Goal: Transaction & Acquisition: Book appointment/travel/reservation

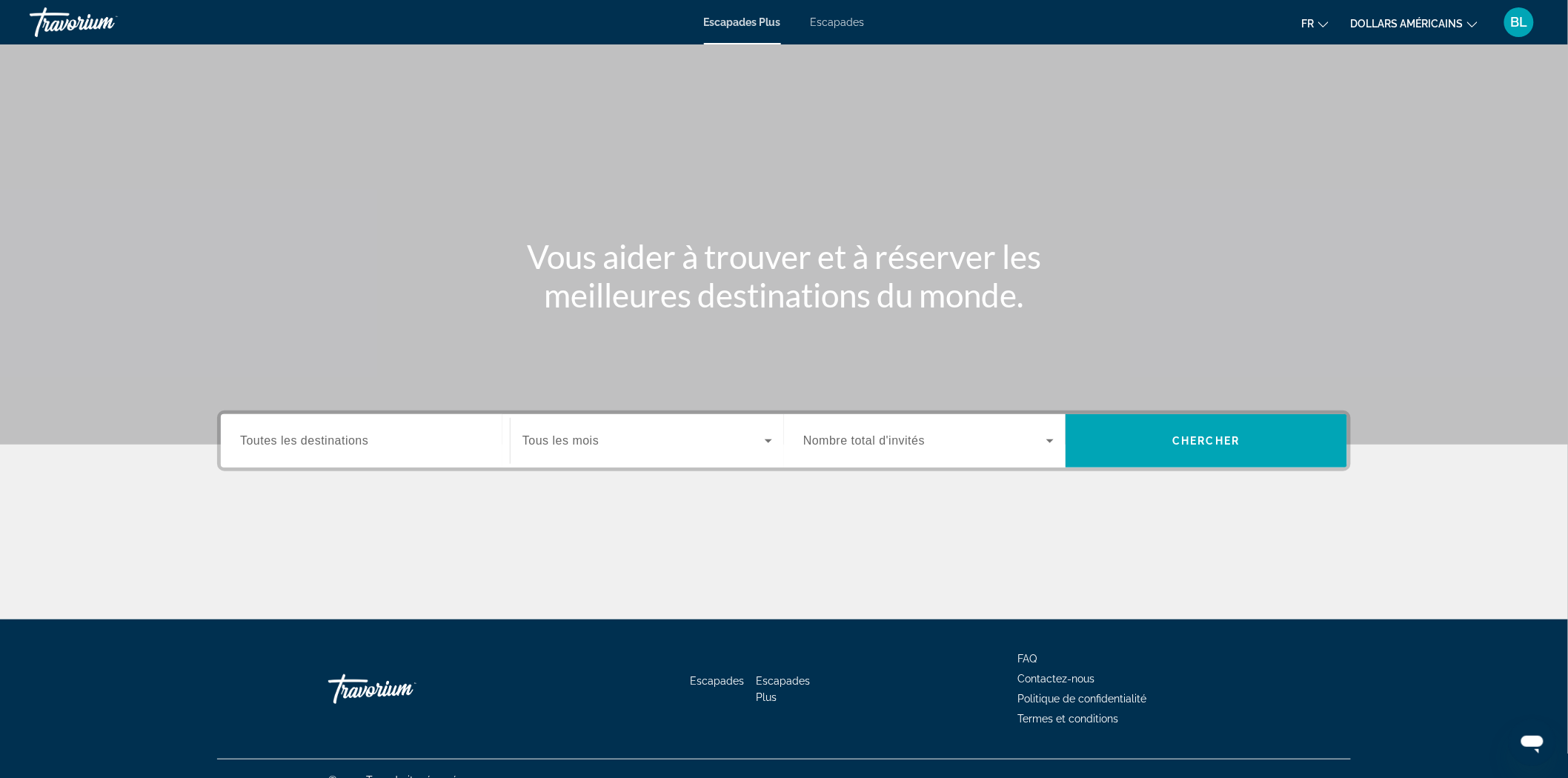
click at [879, 447] on span "Widget de recherche" at bounding box center [925, 441] width 243 height 18
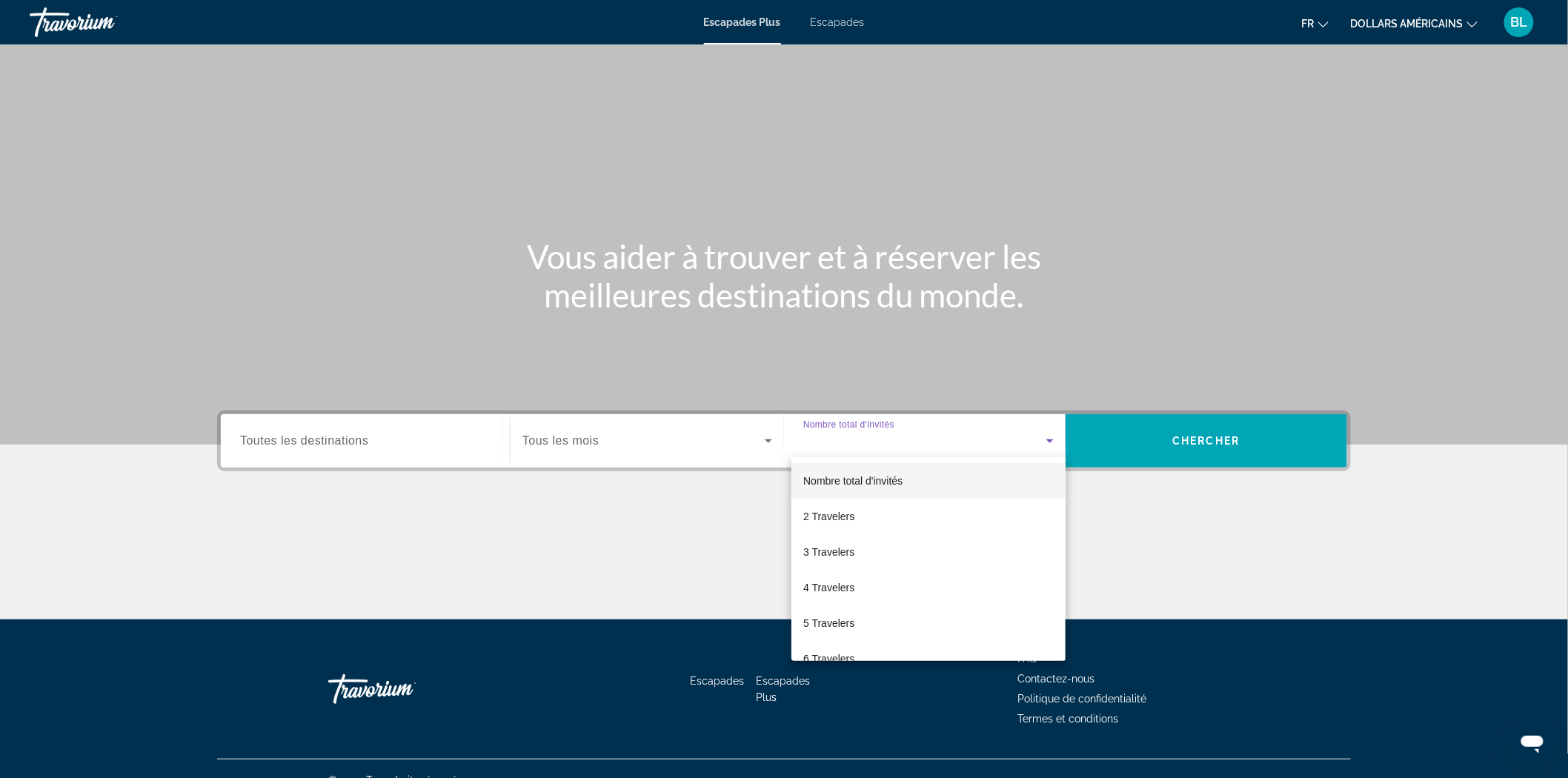
scroll to position [22, 0]
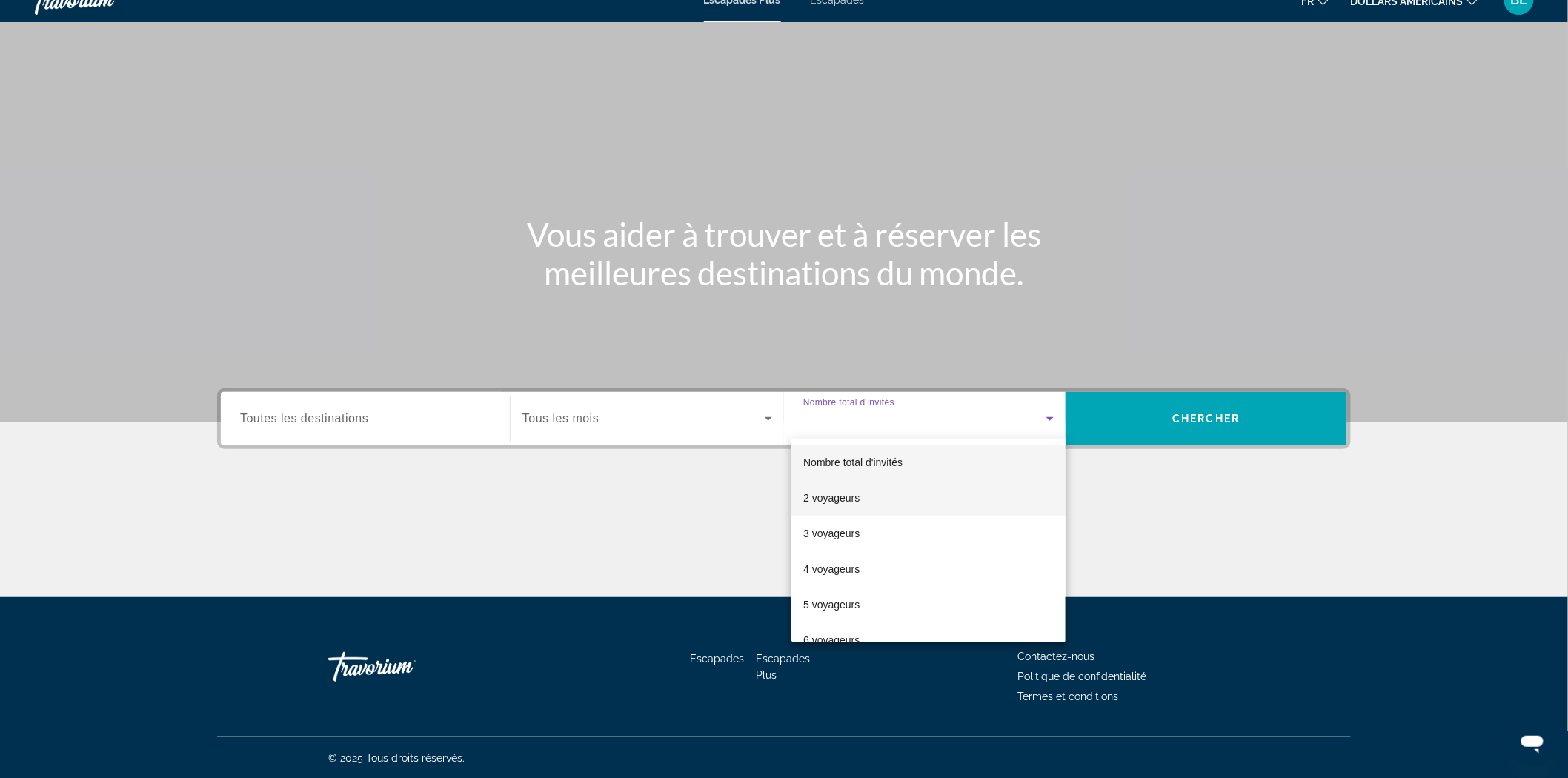
click at [849, 492] on font "2 voyageurs" at bounding box center [832, 498] width 57 height 11
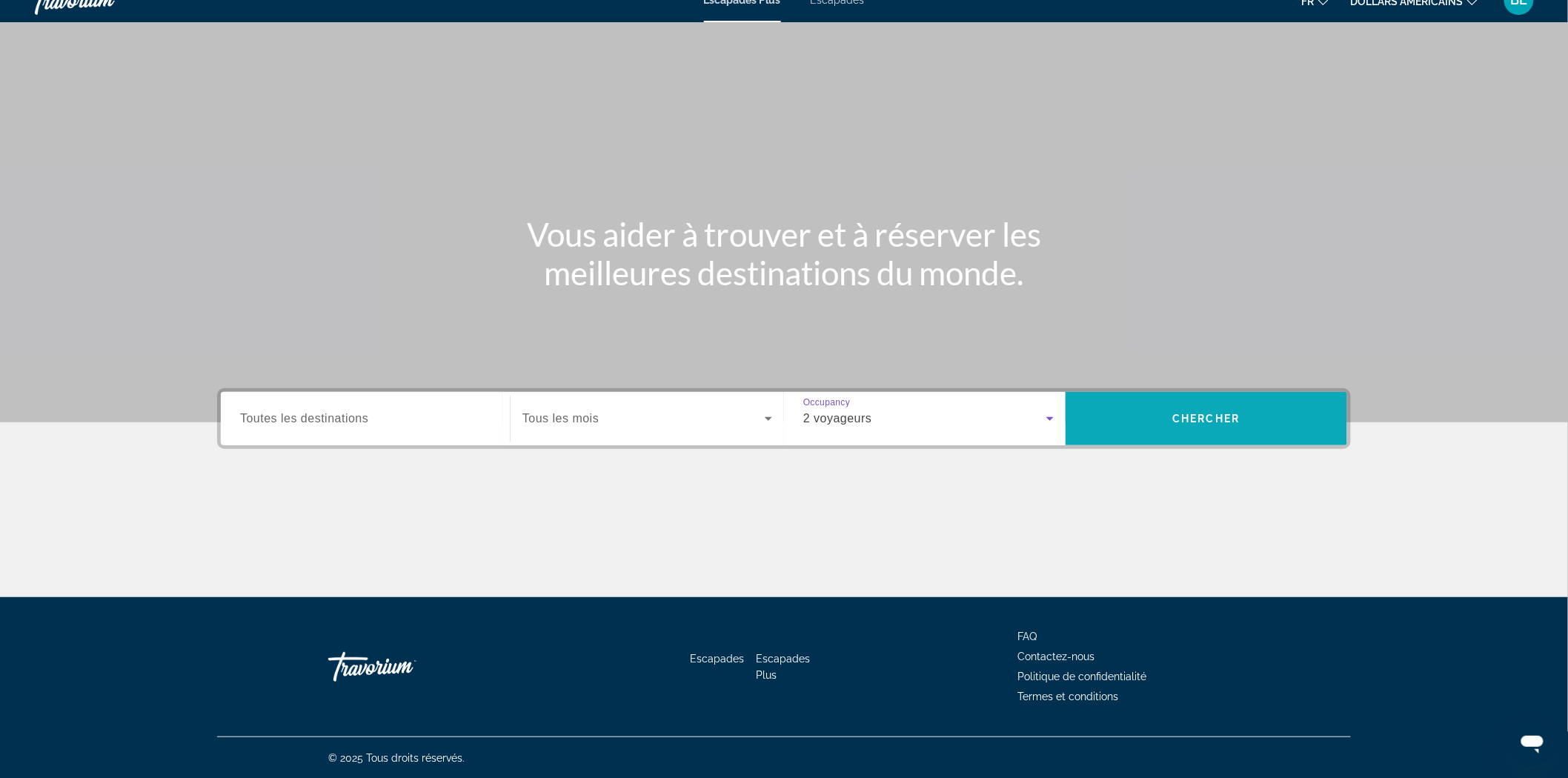
click at [1192, 423] on span "Chercher" at bounding box center [1207, 418] width 67 height 11
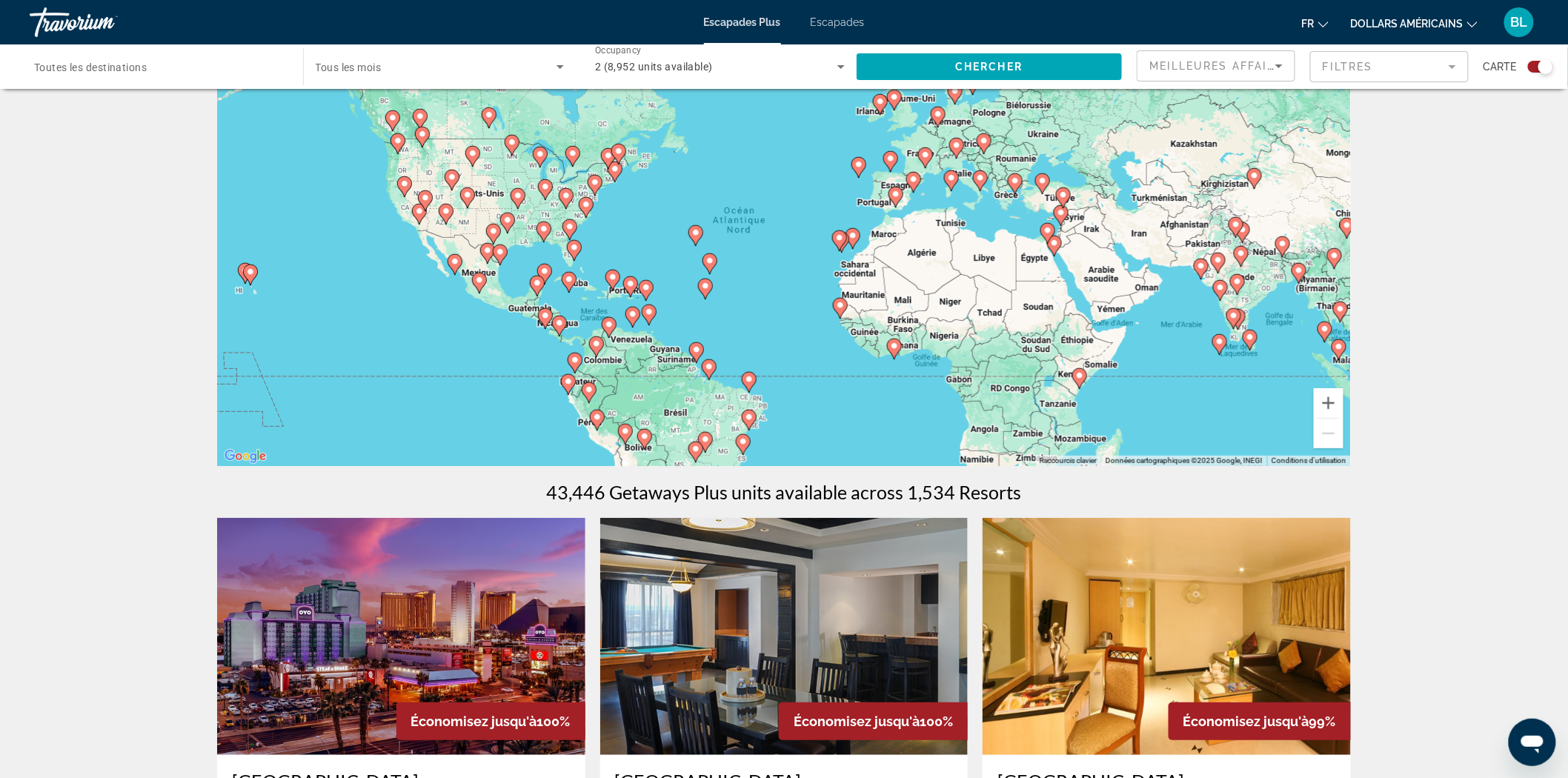
scroll to position [165, 0]
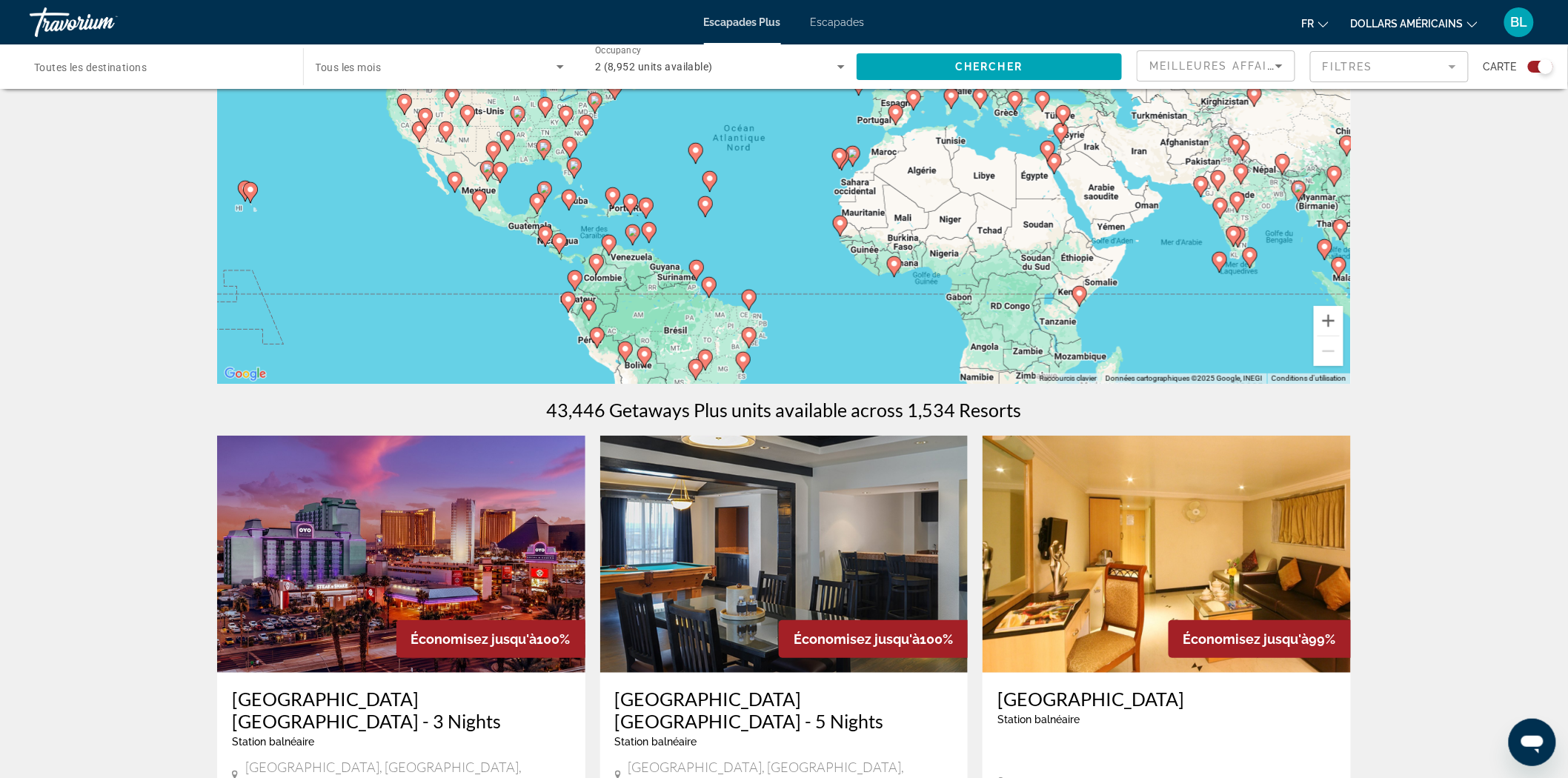
click at [359, 61] on span "Tous les mois" at bounding box center [348, 67] width 66 height 11
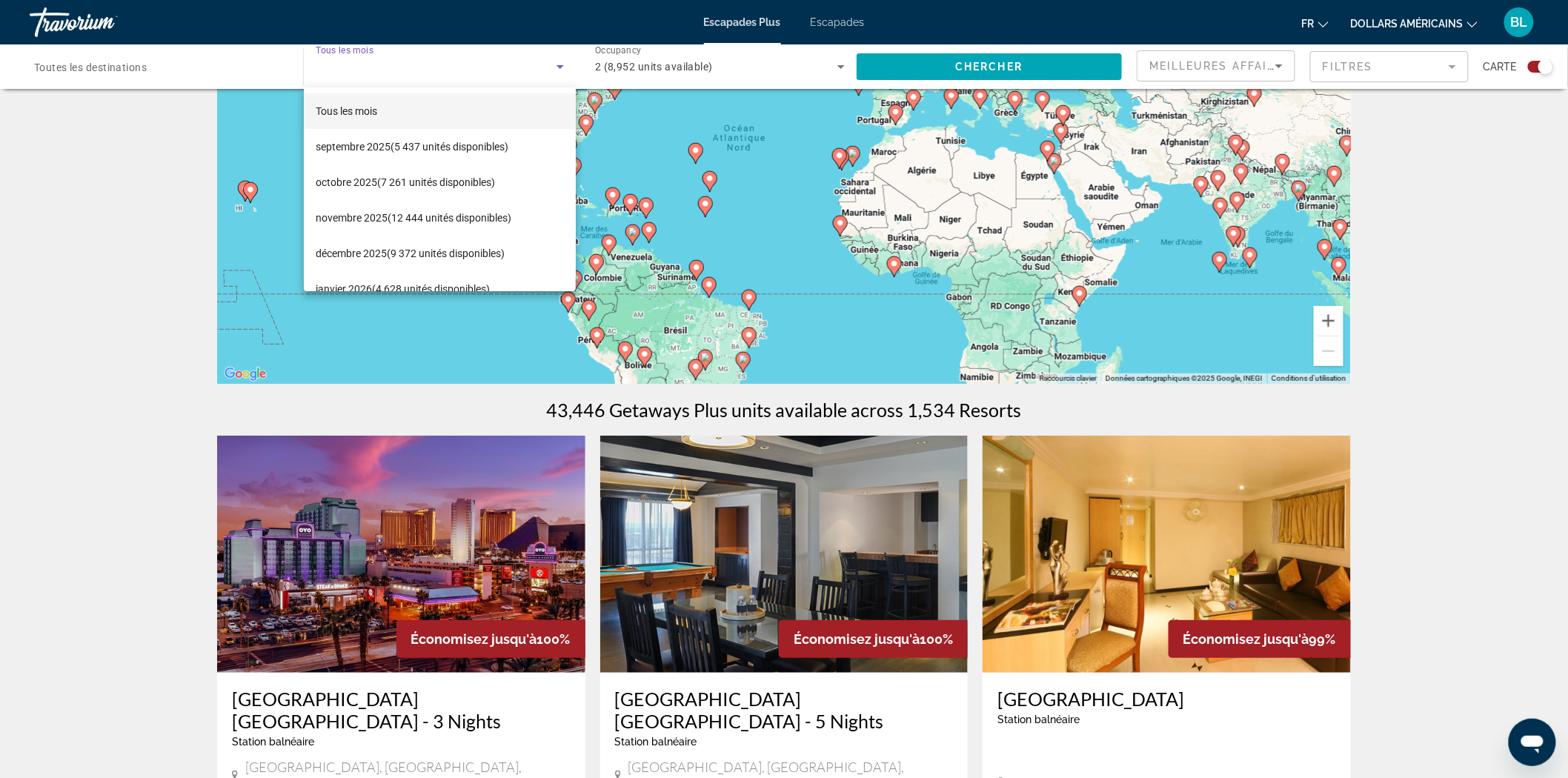
click at [174, 70] on div at bounding box center [784, 389] width 1568 height 778
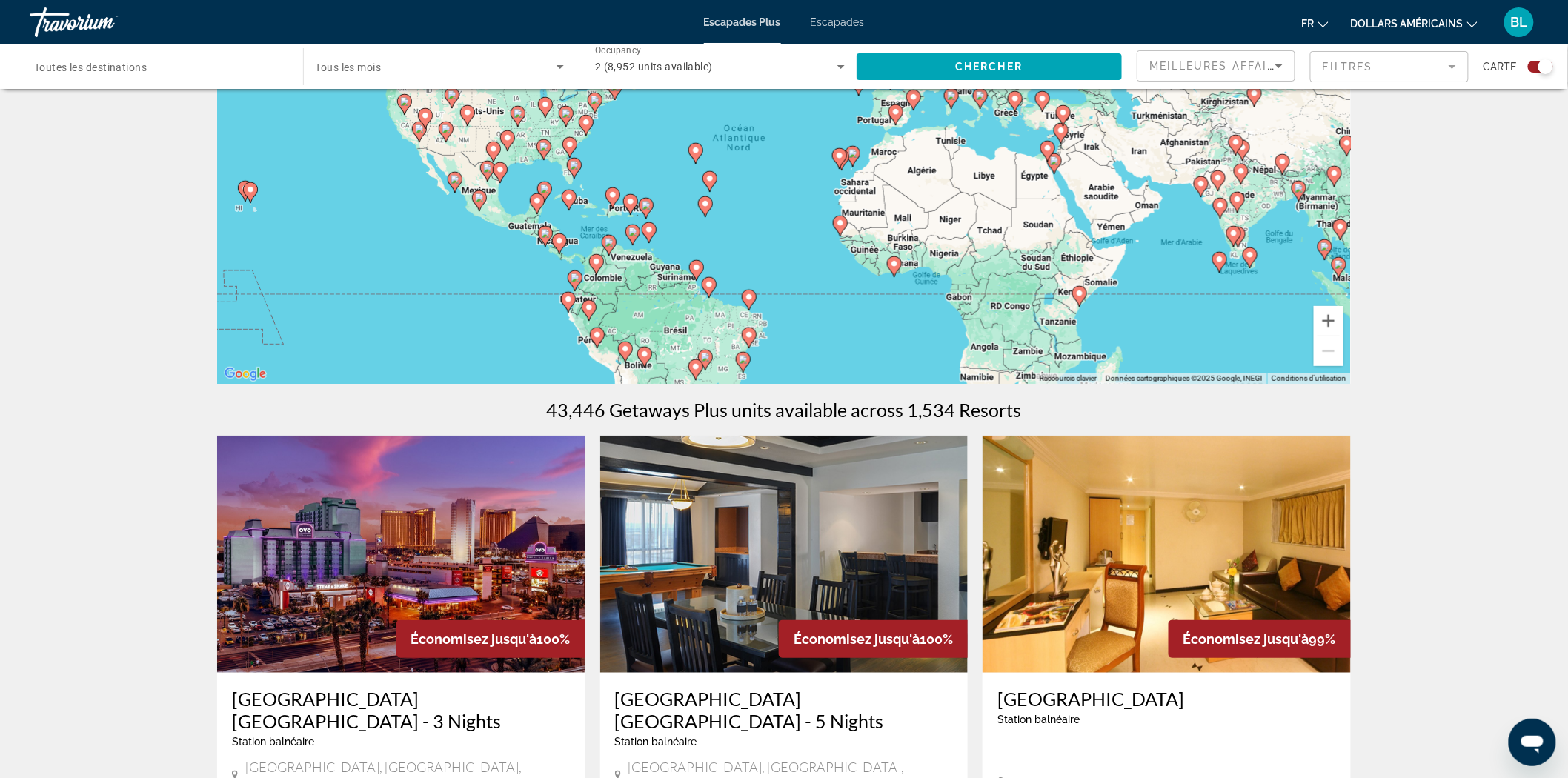
click at [115, 68] on span "Toutes les destinations" at bounding box center [90, 67] width 112 height 11
click at [115, 68] on input "Destination Toutes les destinations" at bounding box center [159, 67] width 250 height 18
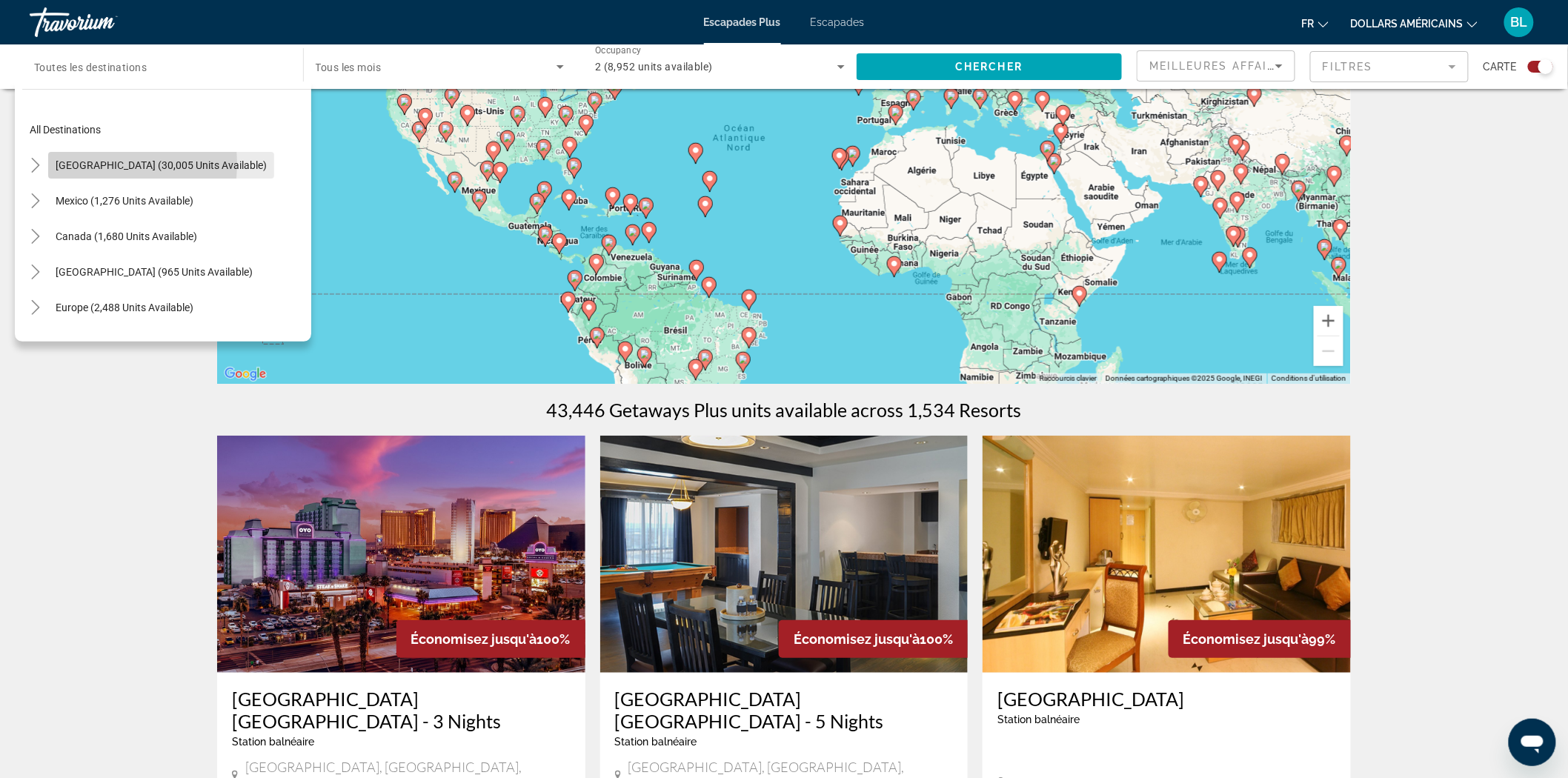
click at [89, 164] on span "United States (30,005 units available)" at bounding box center [161, 165] width 211 height 11
type input "**********"
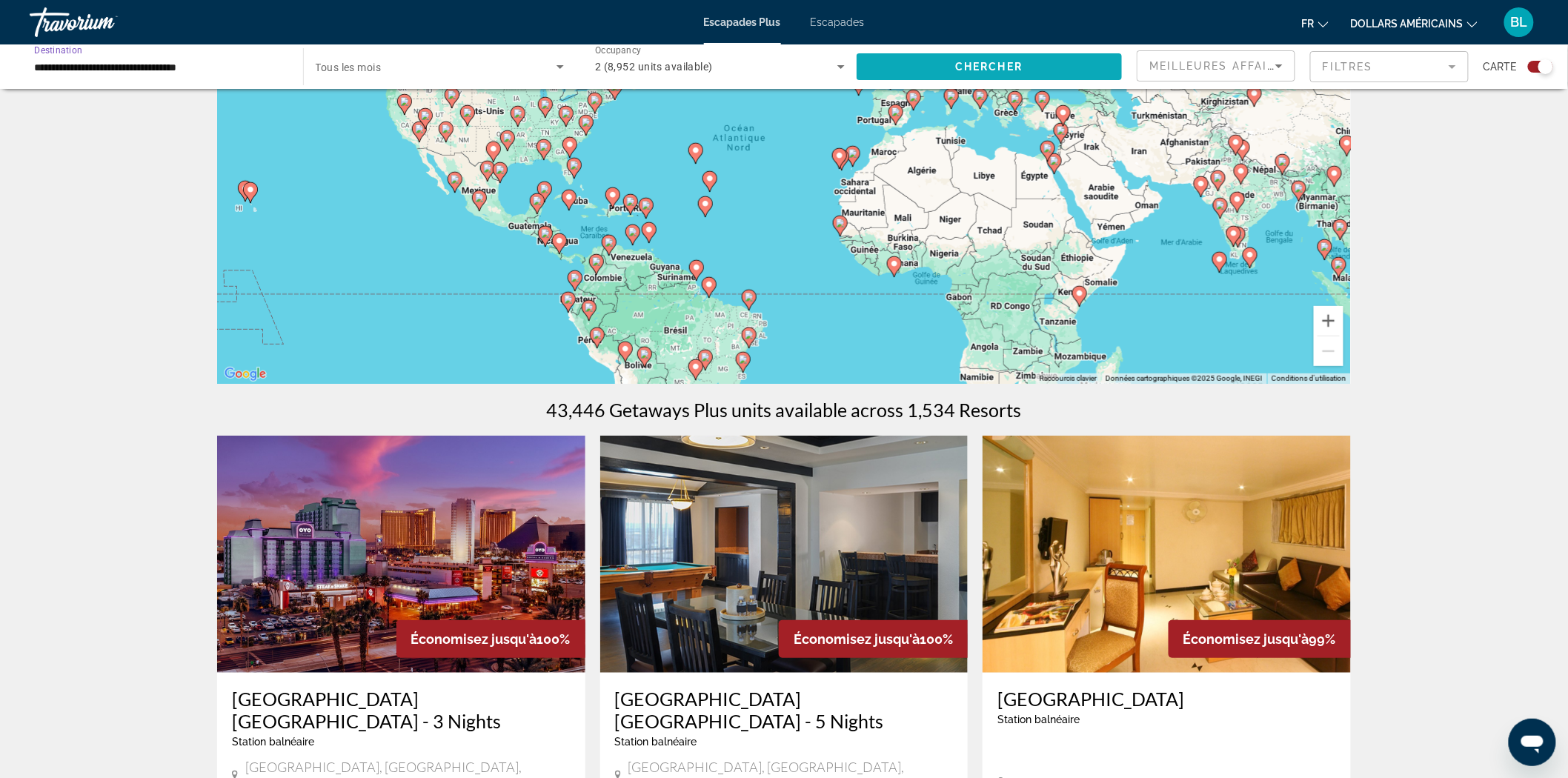
click at [930, 66] on span "Search widget" at bounding box center [990, 66] width 266 height 35
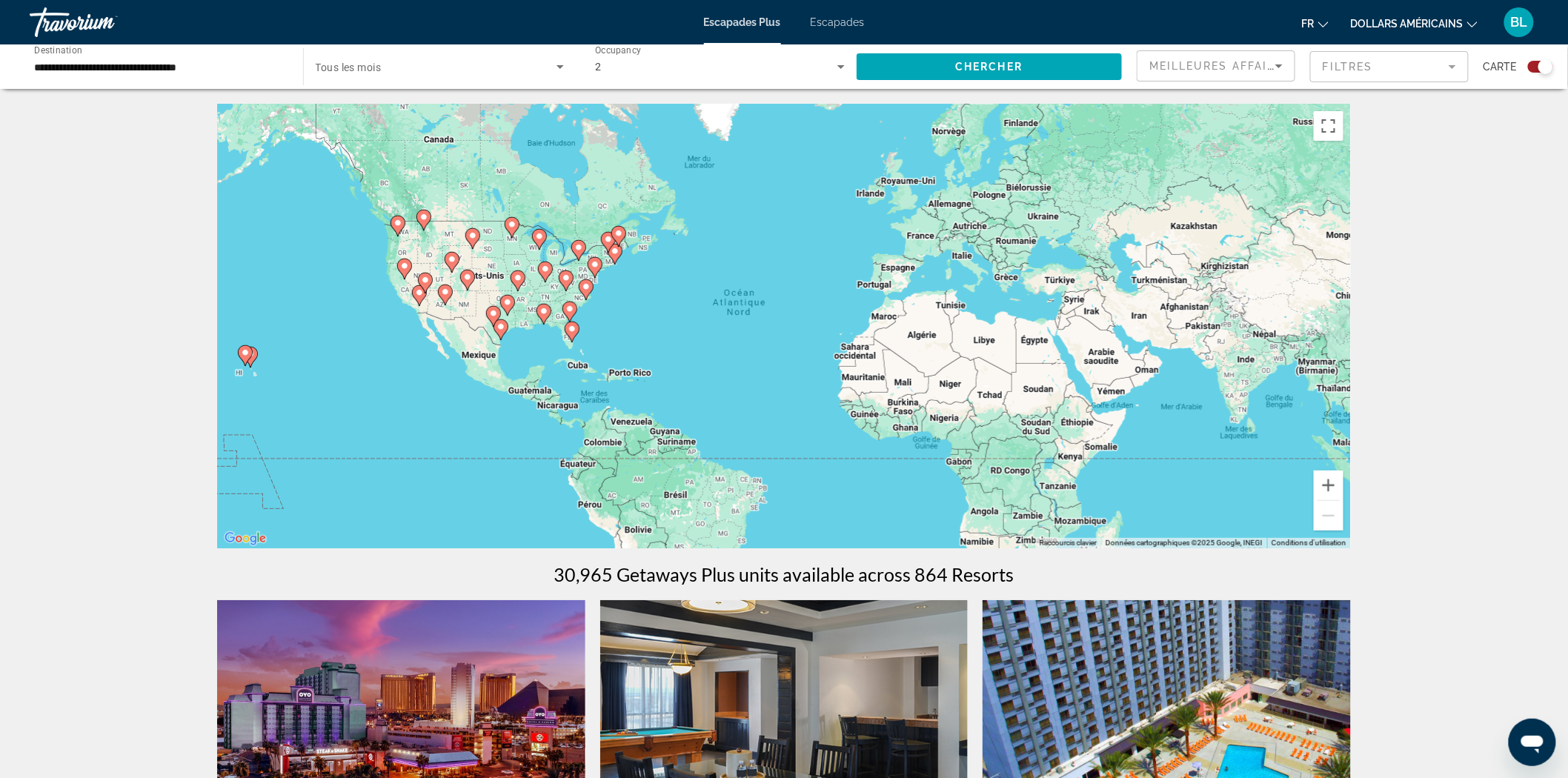
click at [834, 18] on font "Escapades" at bounding box center [838, 22] width 54 height 11
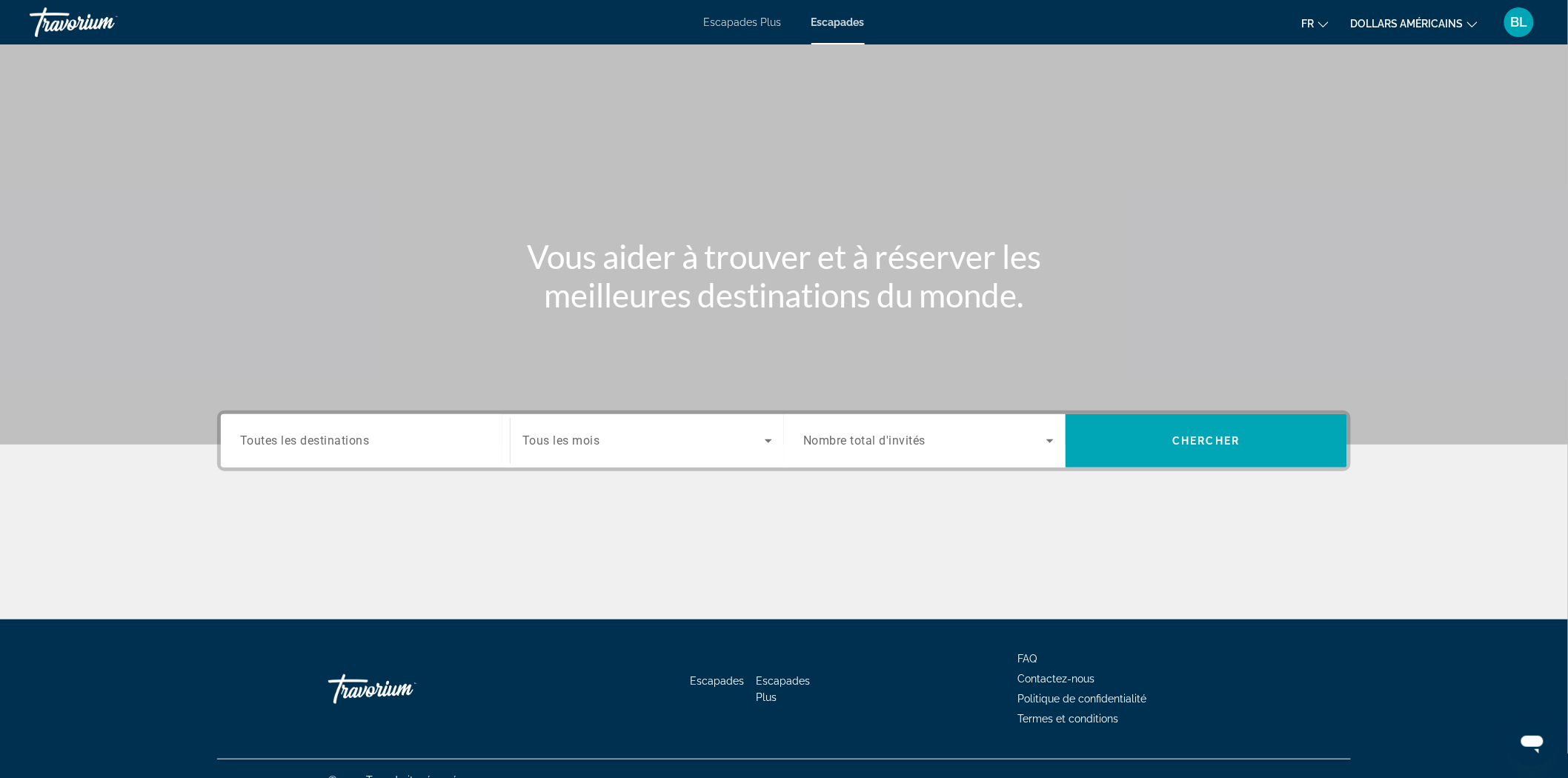
click at [632, 446] on span "Search widget" at bounding box center [644, 441] width 242 height 18
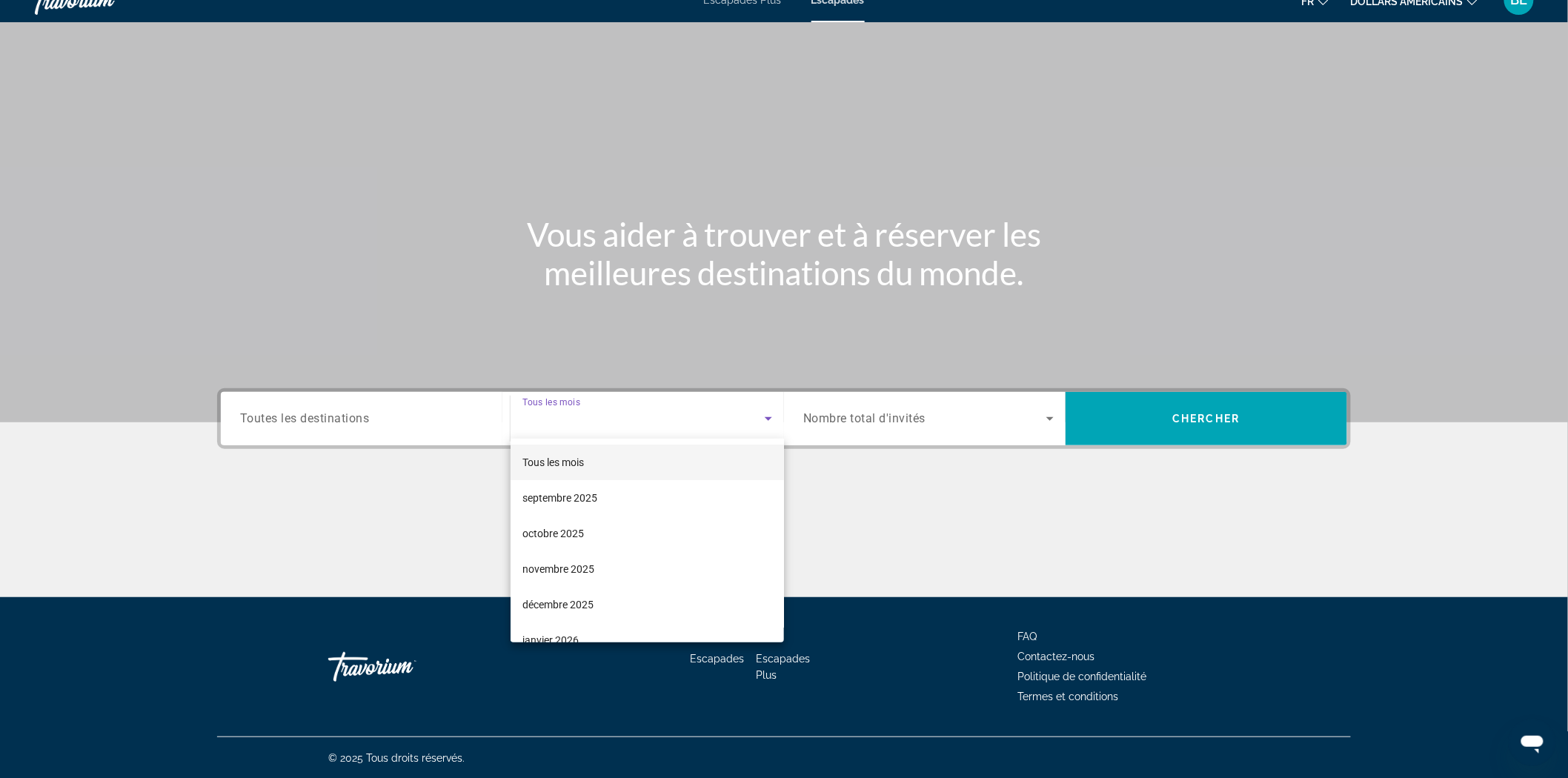
click at [387, 416] on div at bounding box center [784, 389] width 1568 height 778
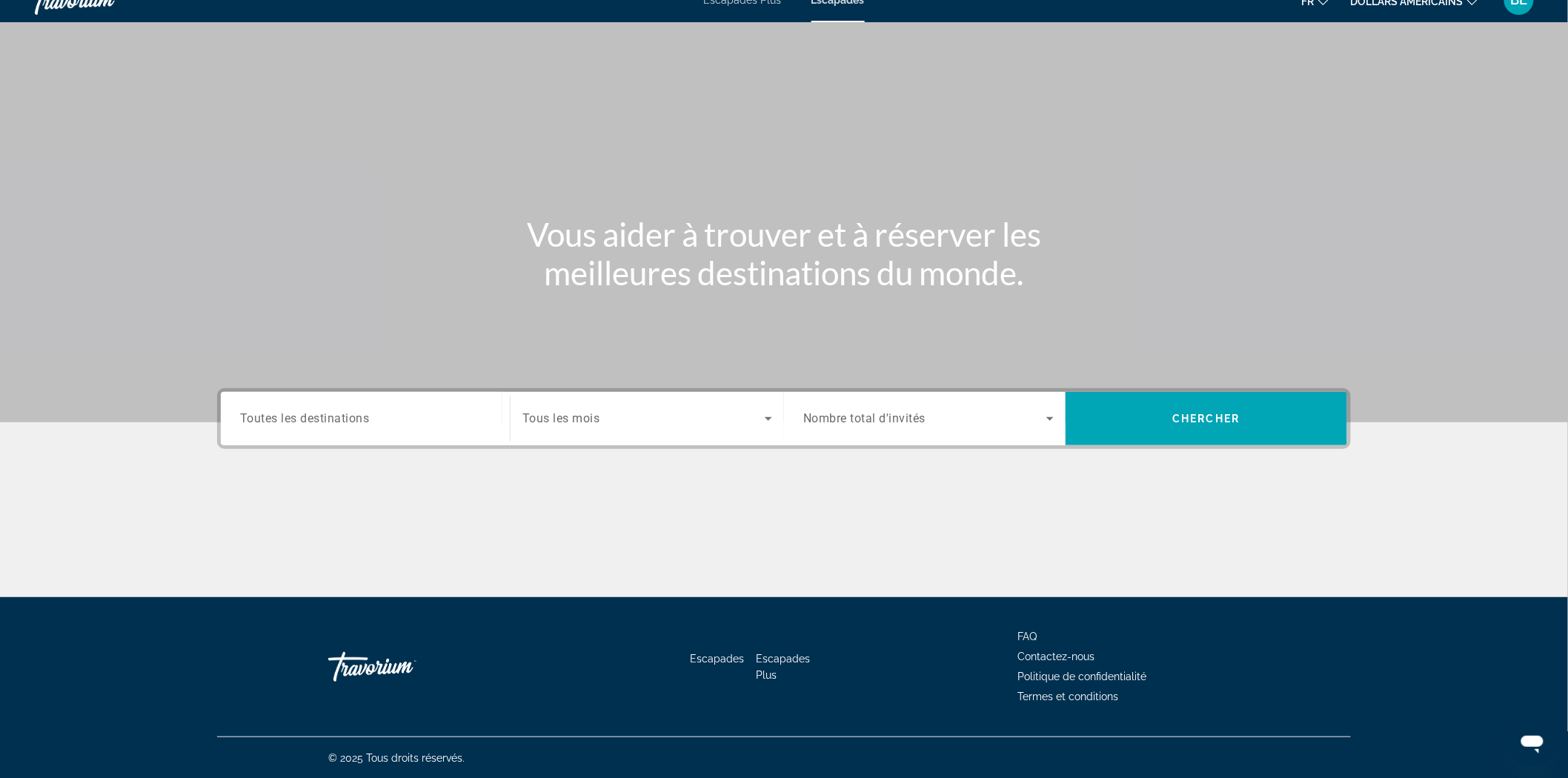
click at [337, 417] on span "Toutes les destinations" at bounding box center [305, 418] width 129 height 14
click at [337, 417] on input "Destination Toutes les destinations" at bounding box center [365, 419] width 251 height 18
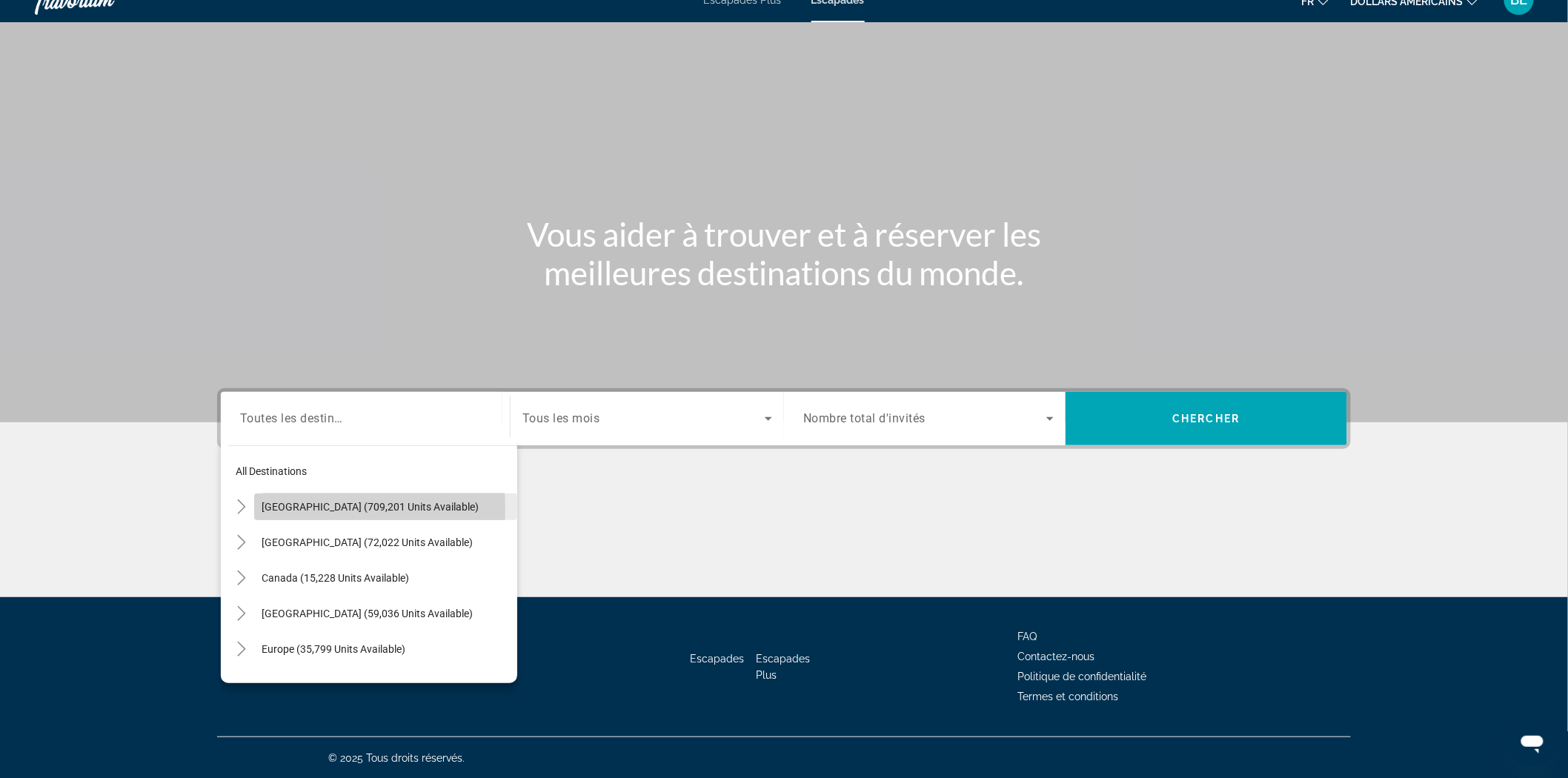
click at [290, 509] on span "[GEOGRAPHIC_DATA] (709,201 units available)" at bounding box center [369, 506] width 217 height 11
type input "**********"
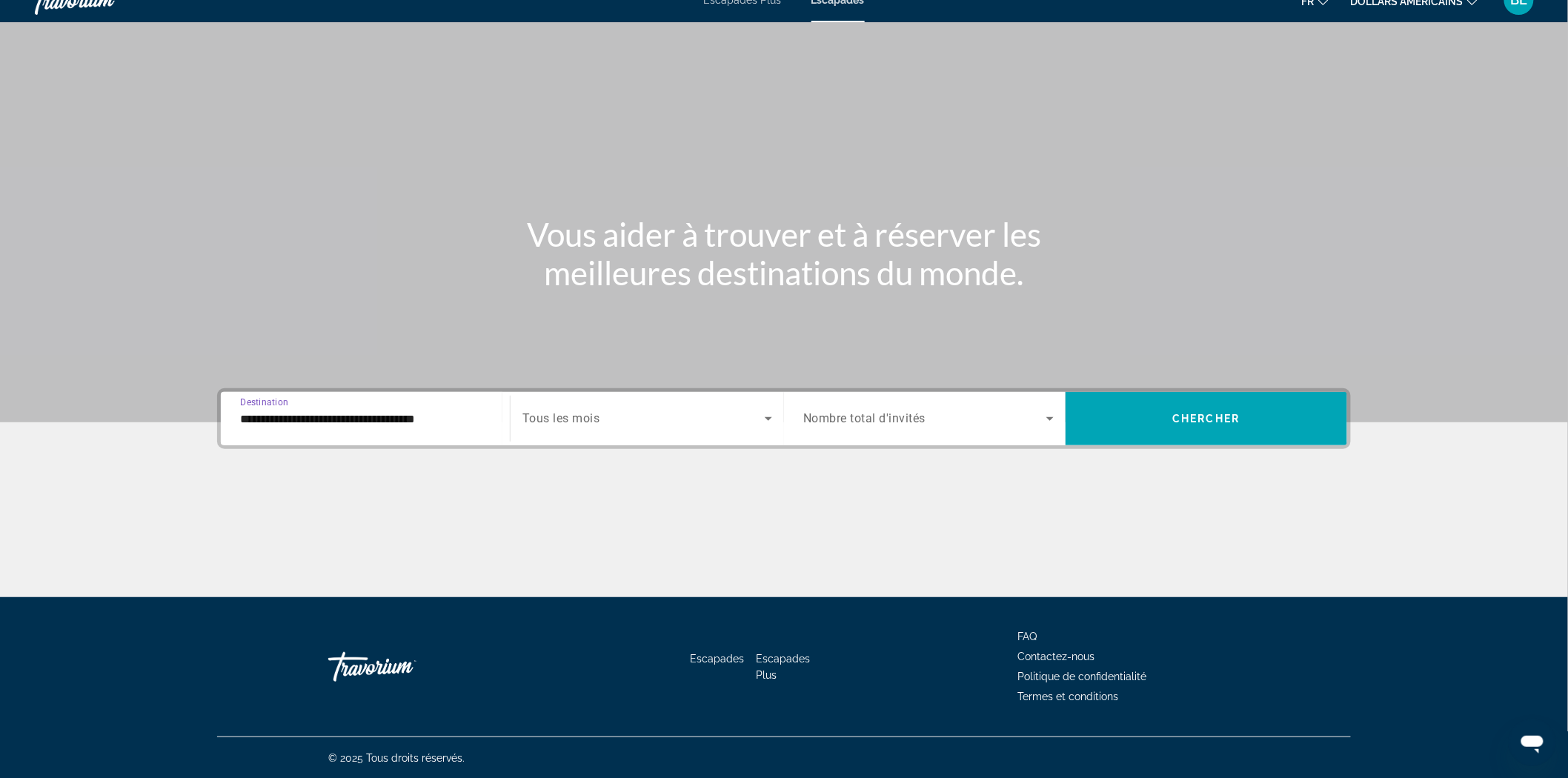
click at [951, 418] on span "Search widget" at bounding box center [925, 418] width 243 height 18
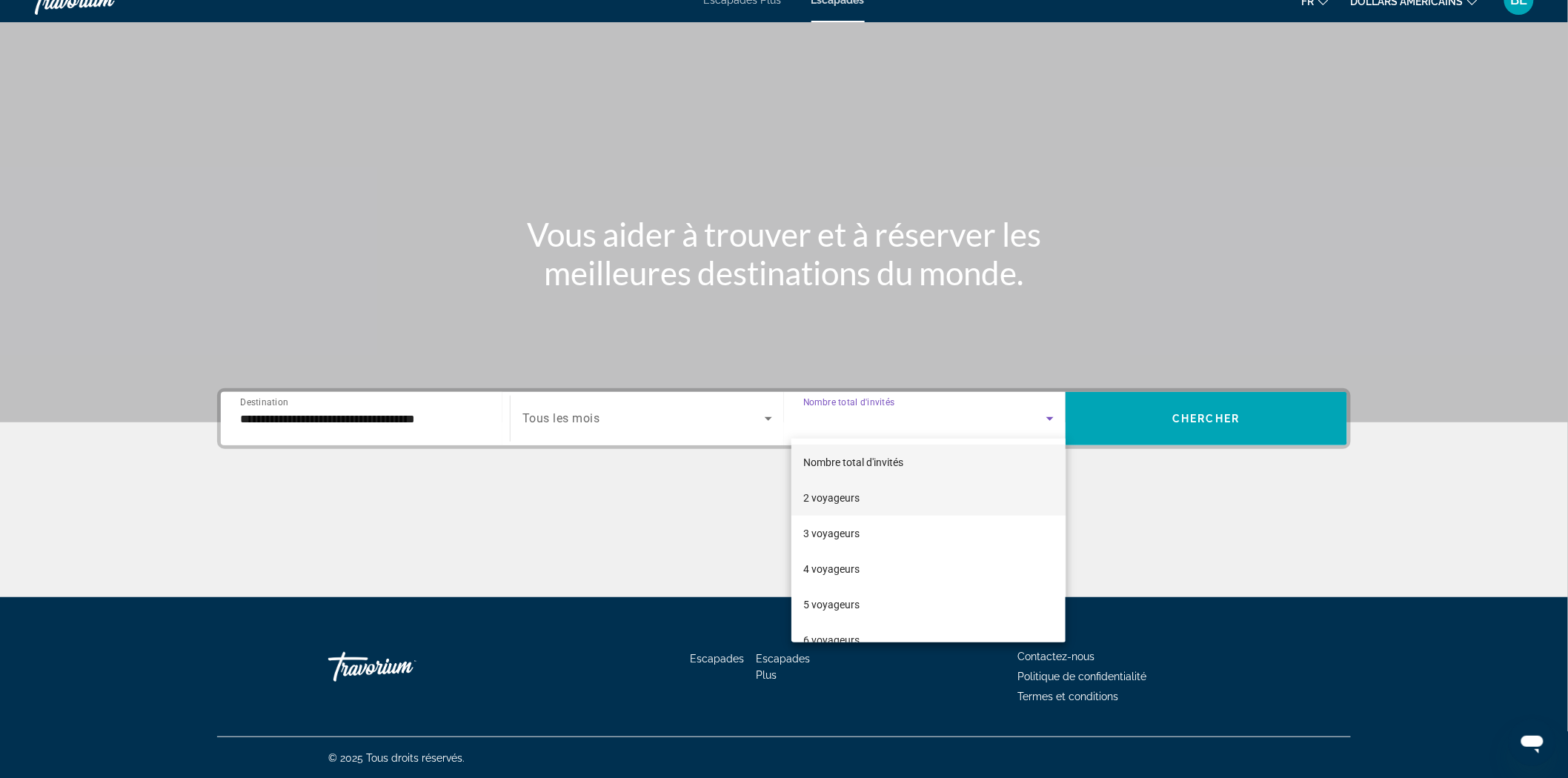
click at [845, 493] on font "2 voyageurs" at bounding box center [832, 498] width 57 height 11
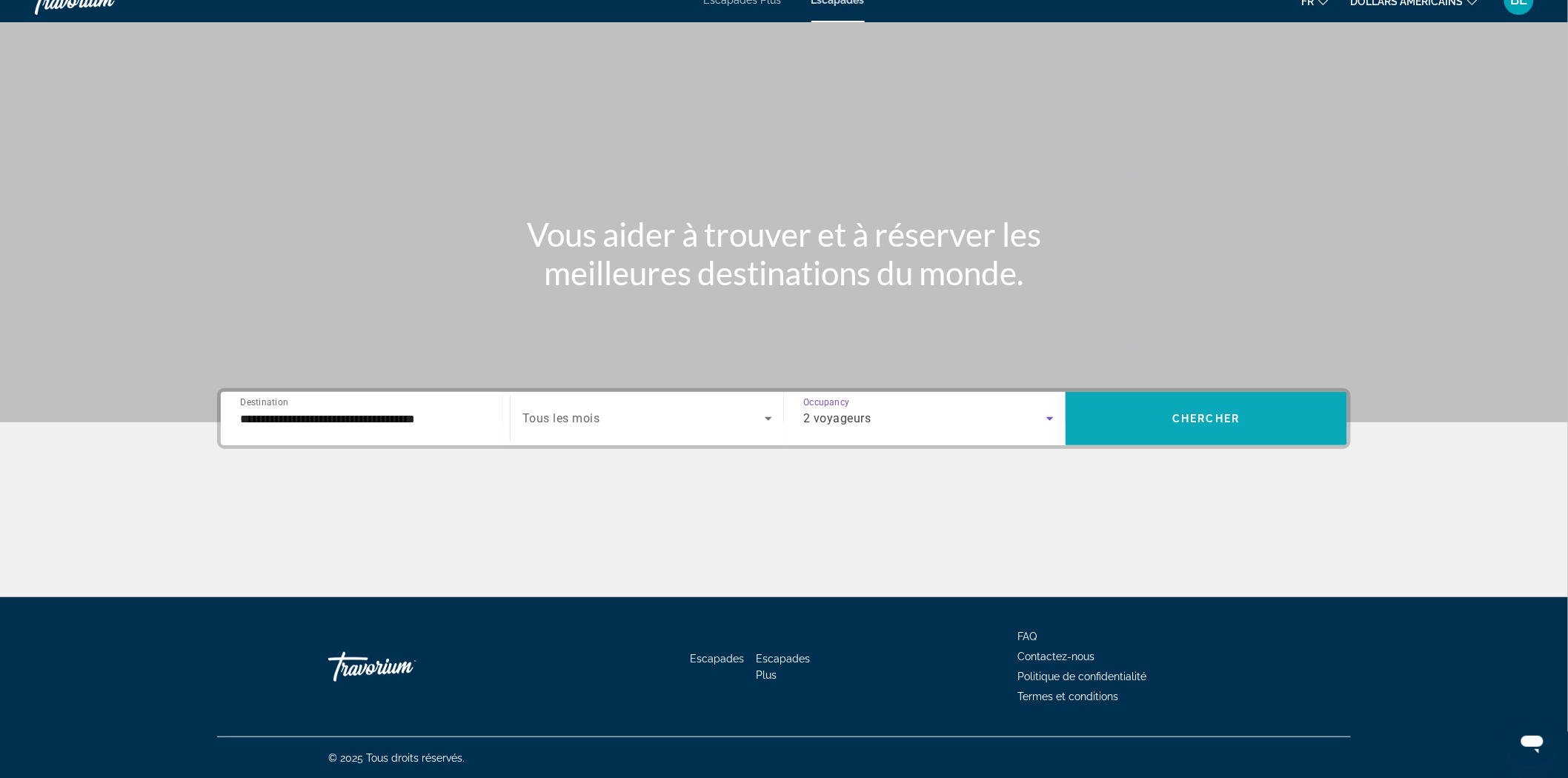
click at [1185, 413] on span "Chercher" at bounding box center [1207, 418] width 67 height 11
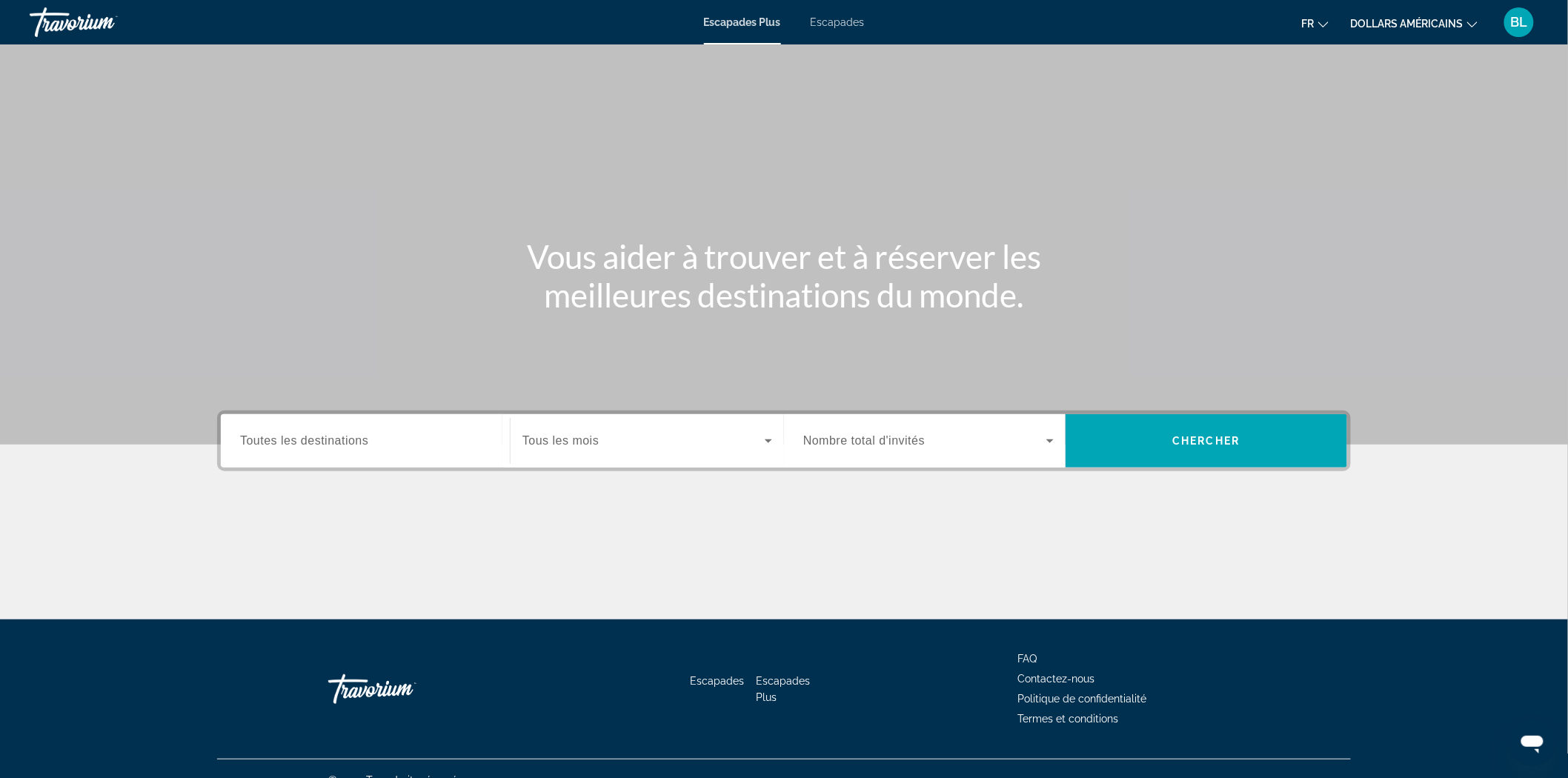
click at [834, 19] on font "Escapades" at bounding box center [838, 22] width 54 height 11
click at [382, 437] on input "Destination Toutes les destinations" at bounding box center [365, 441] width 251 height 18
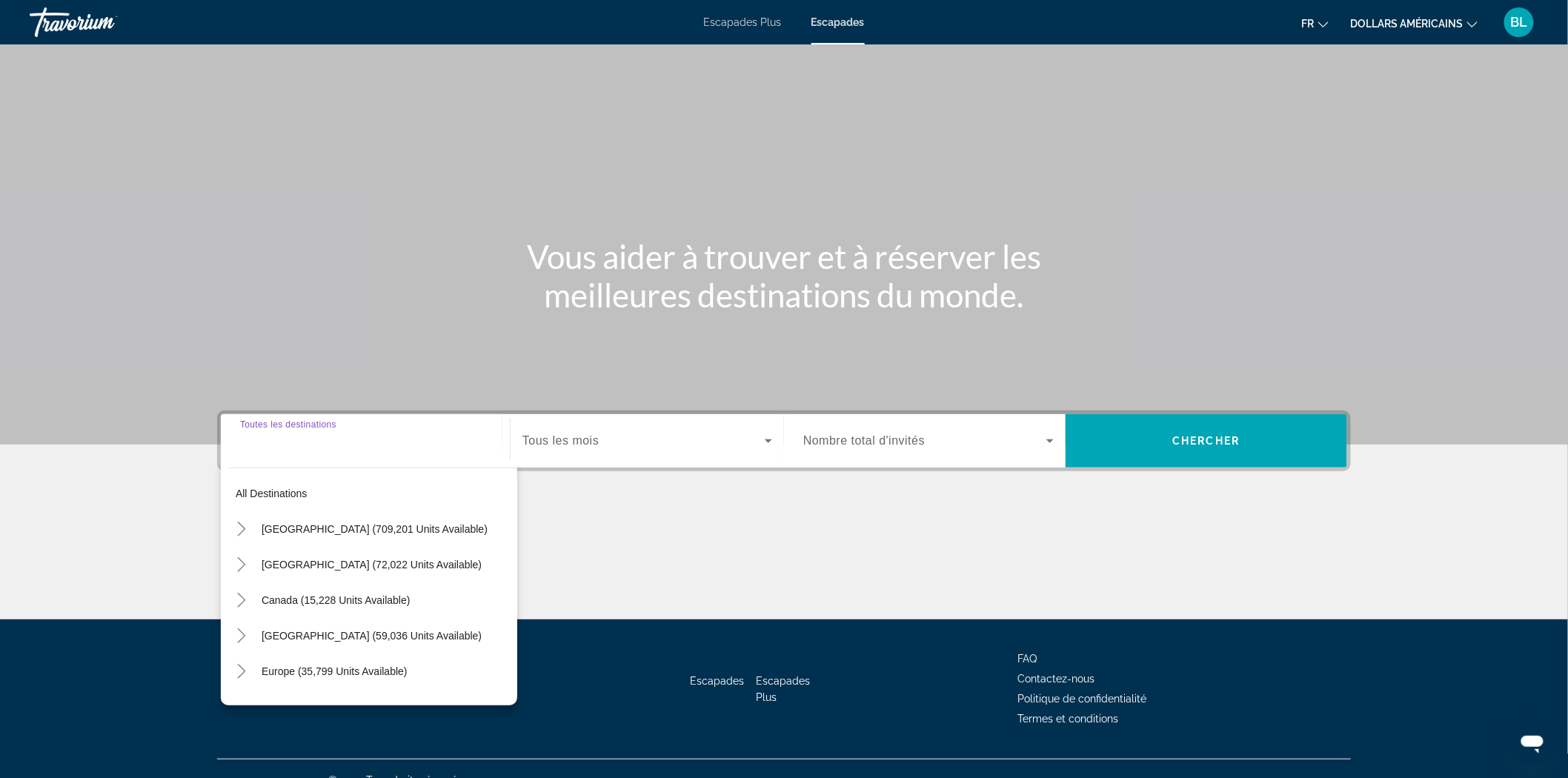
scroll to position [22, 0]
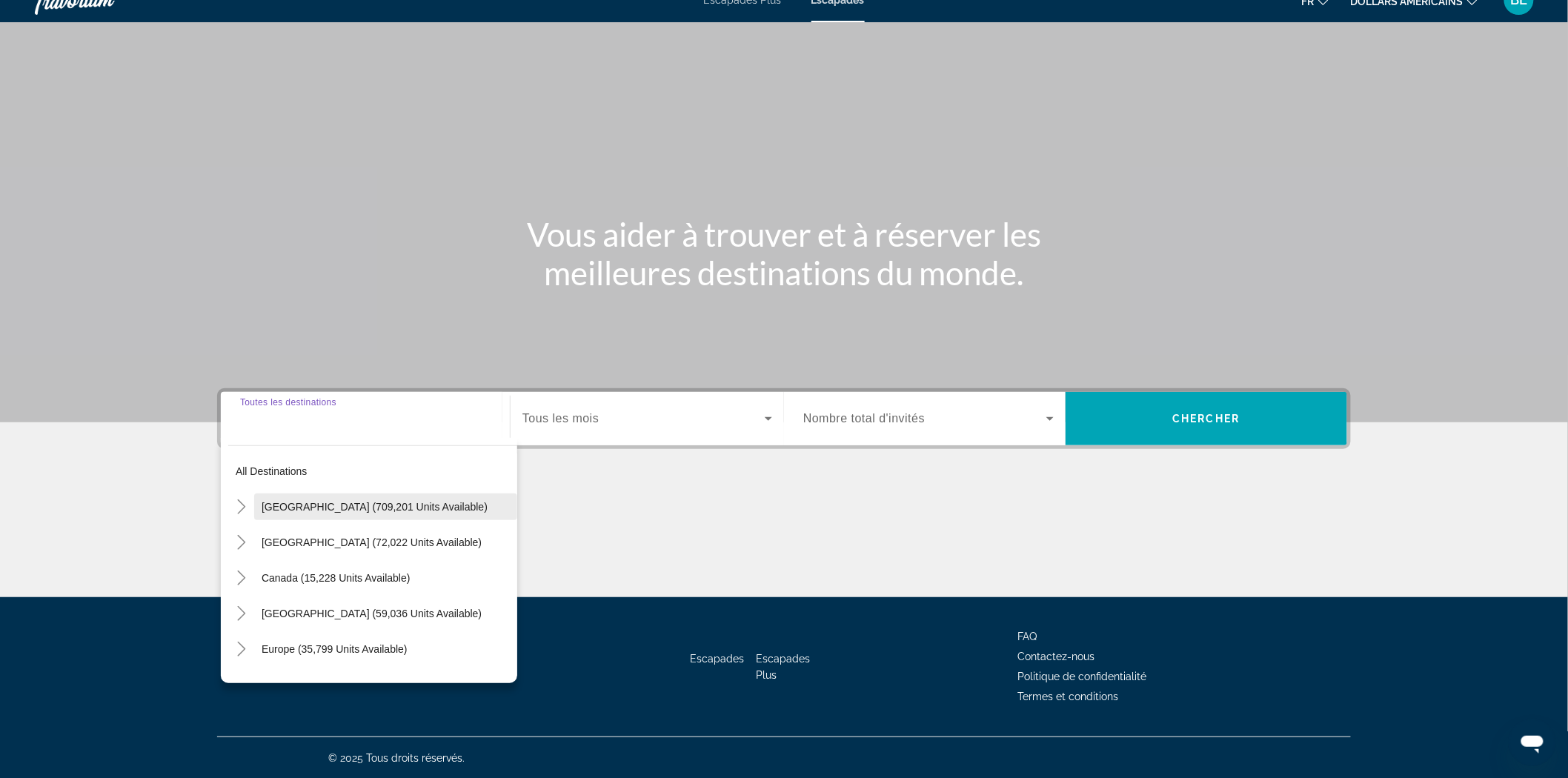
click at [330, 500] on span "[GEOGRAPHIC_DATA] (709,201 units available)" at bounding box center [374, 506] width 226 height 11
type input "**********"
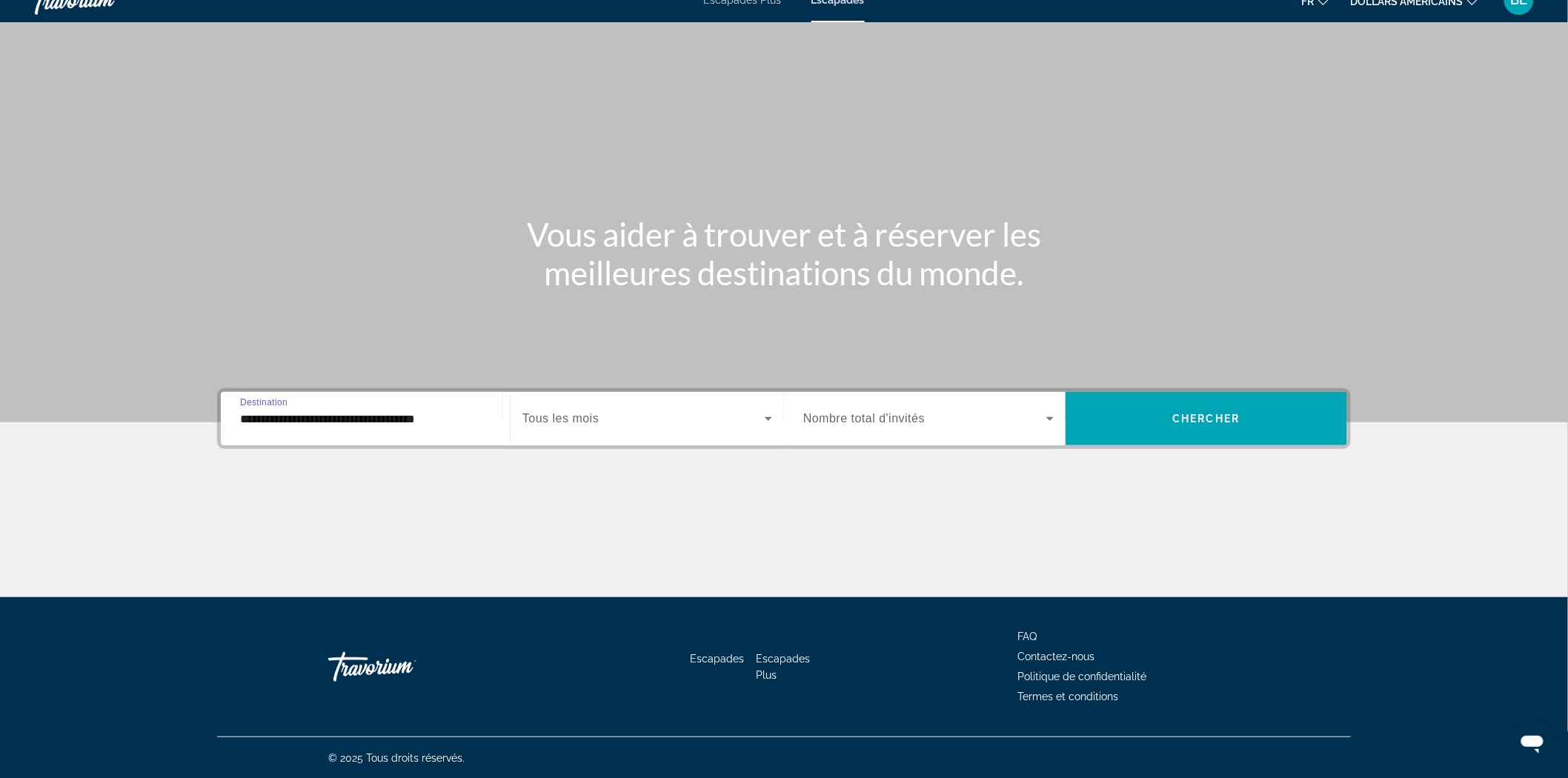
click at [991, 415] on span "Search widget" at bounding box center [925, 418] width 243 height 18
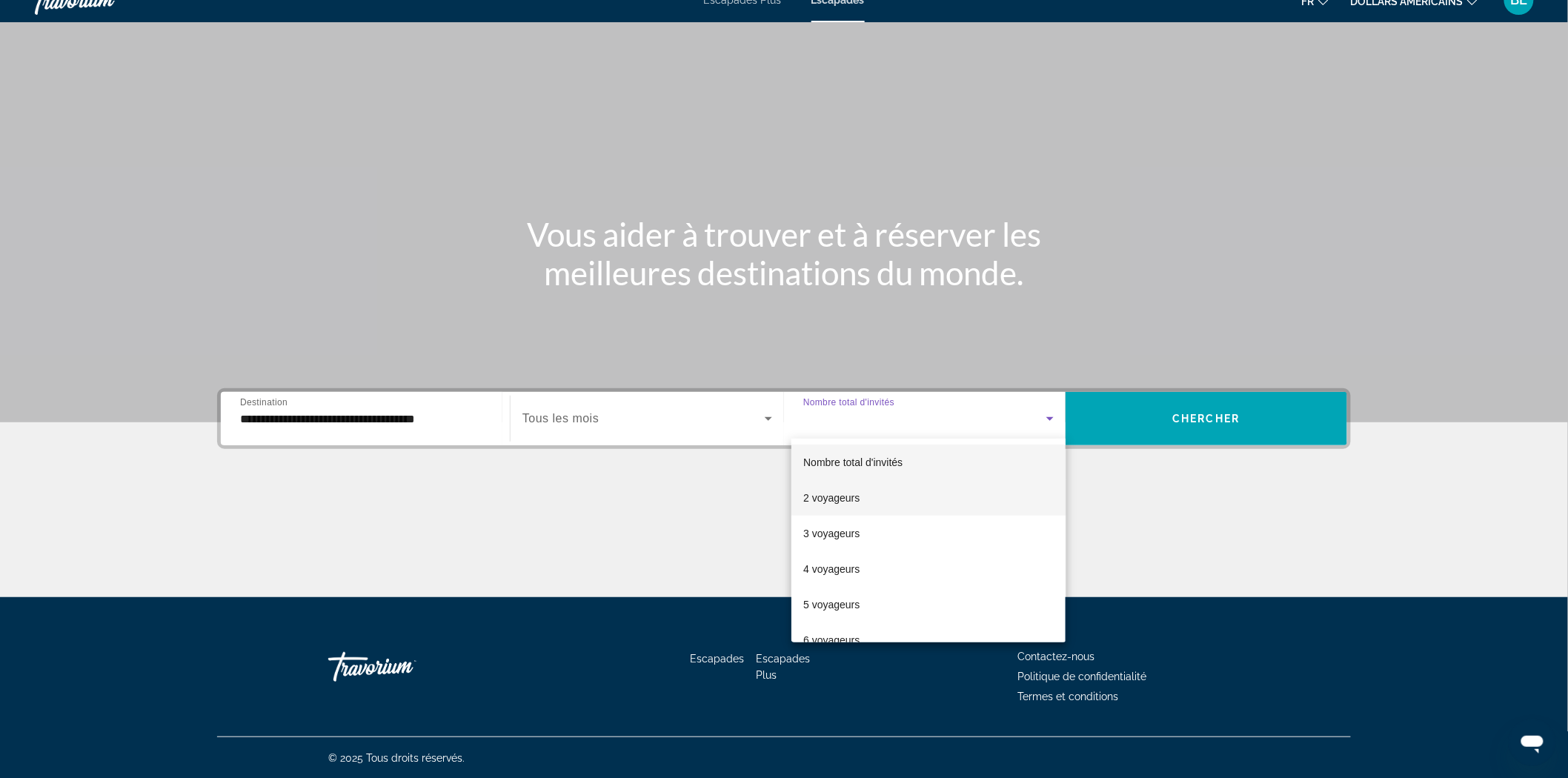
click at [854, 496] on font "2 voyageurs" at bounding box center [832, 498] width 57 height 11
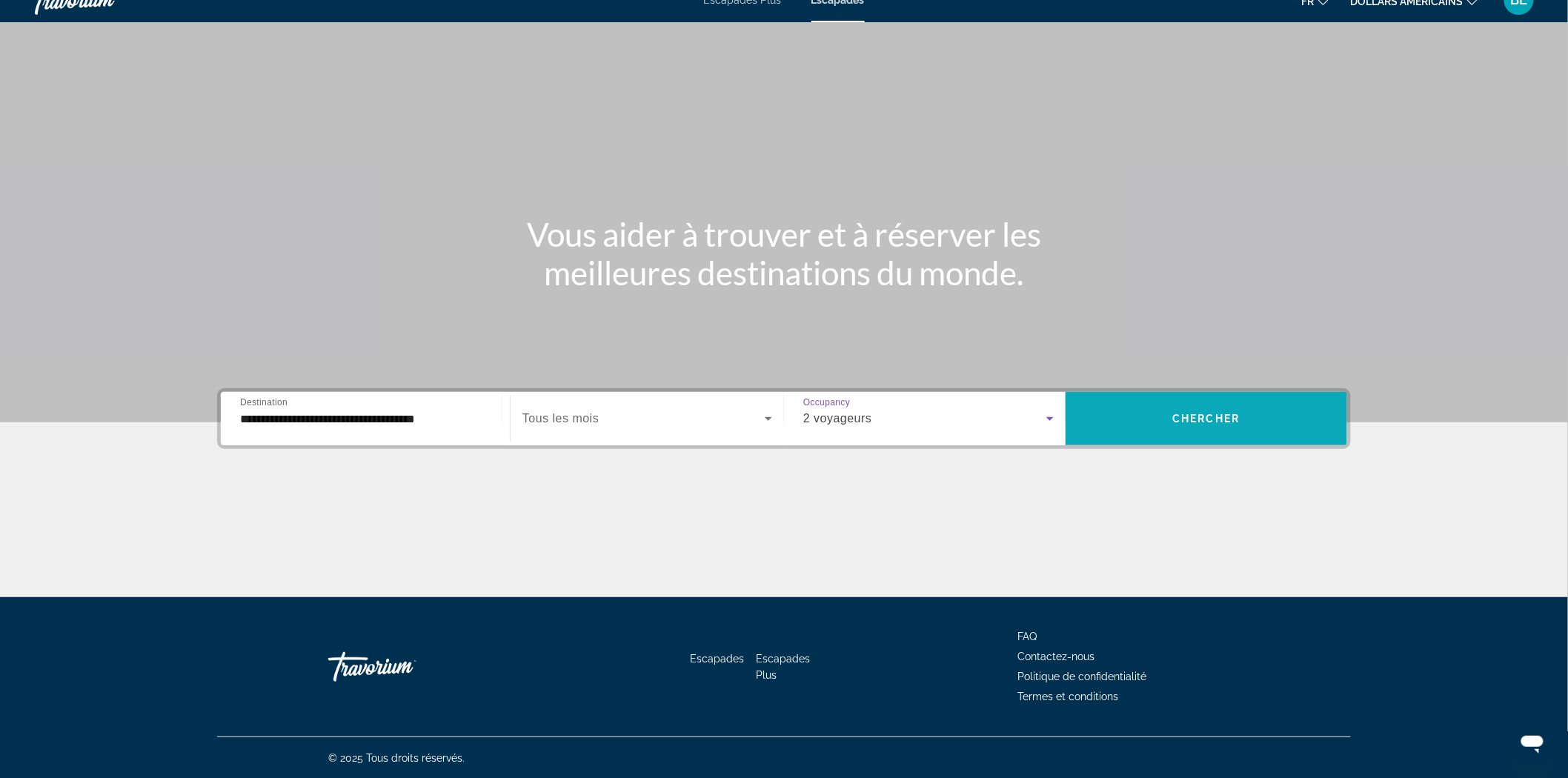
click at [1199, 427] on span "Search widget" at bounding box center [1207, 418] width 282 height 35
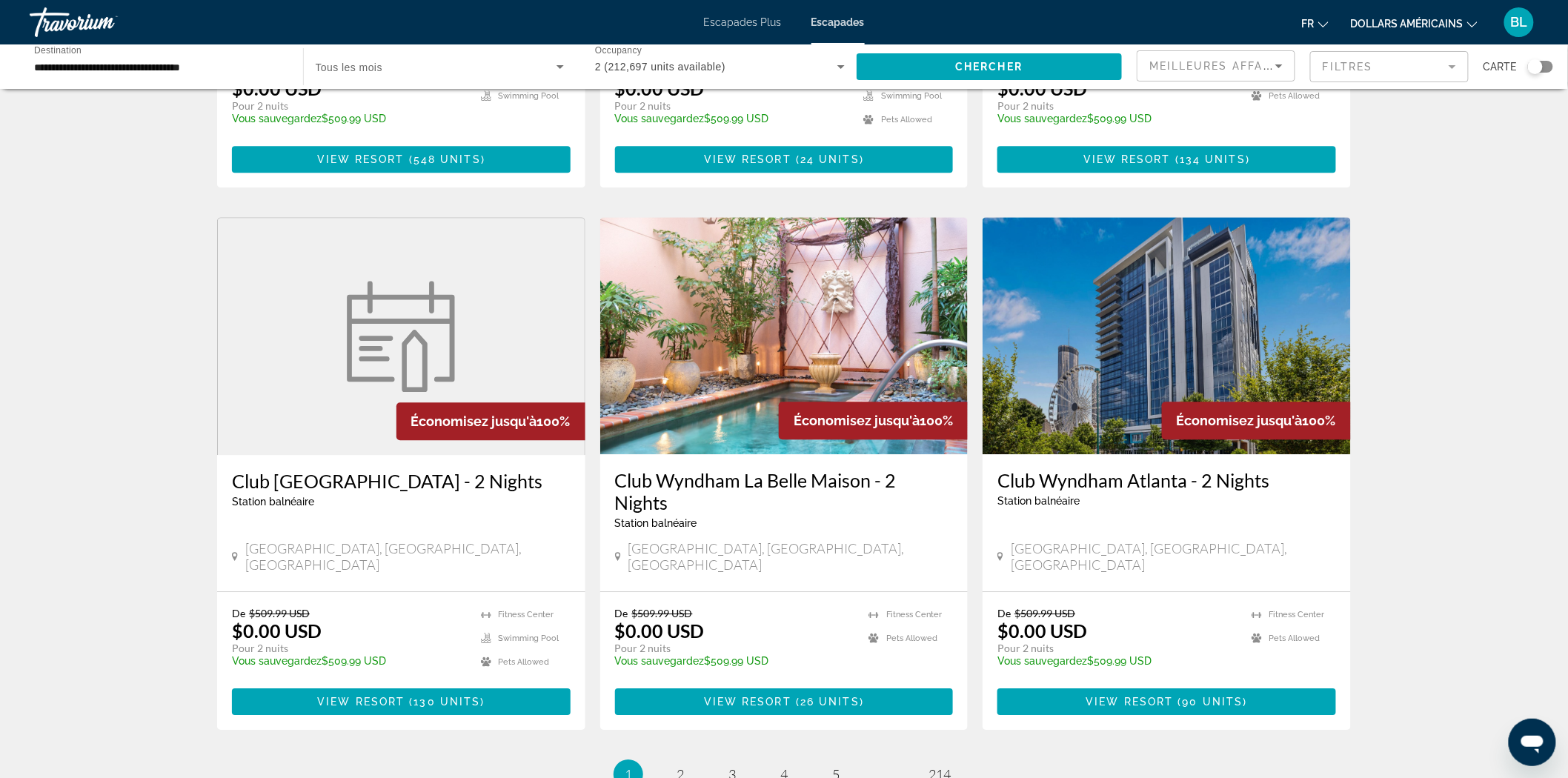
scroll to position [1564, 0]
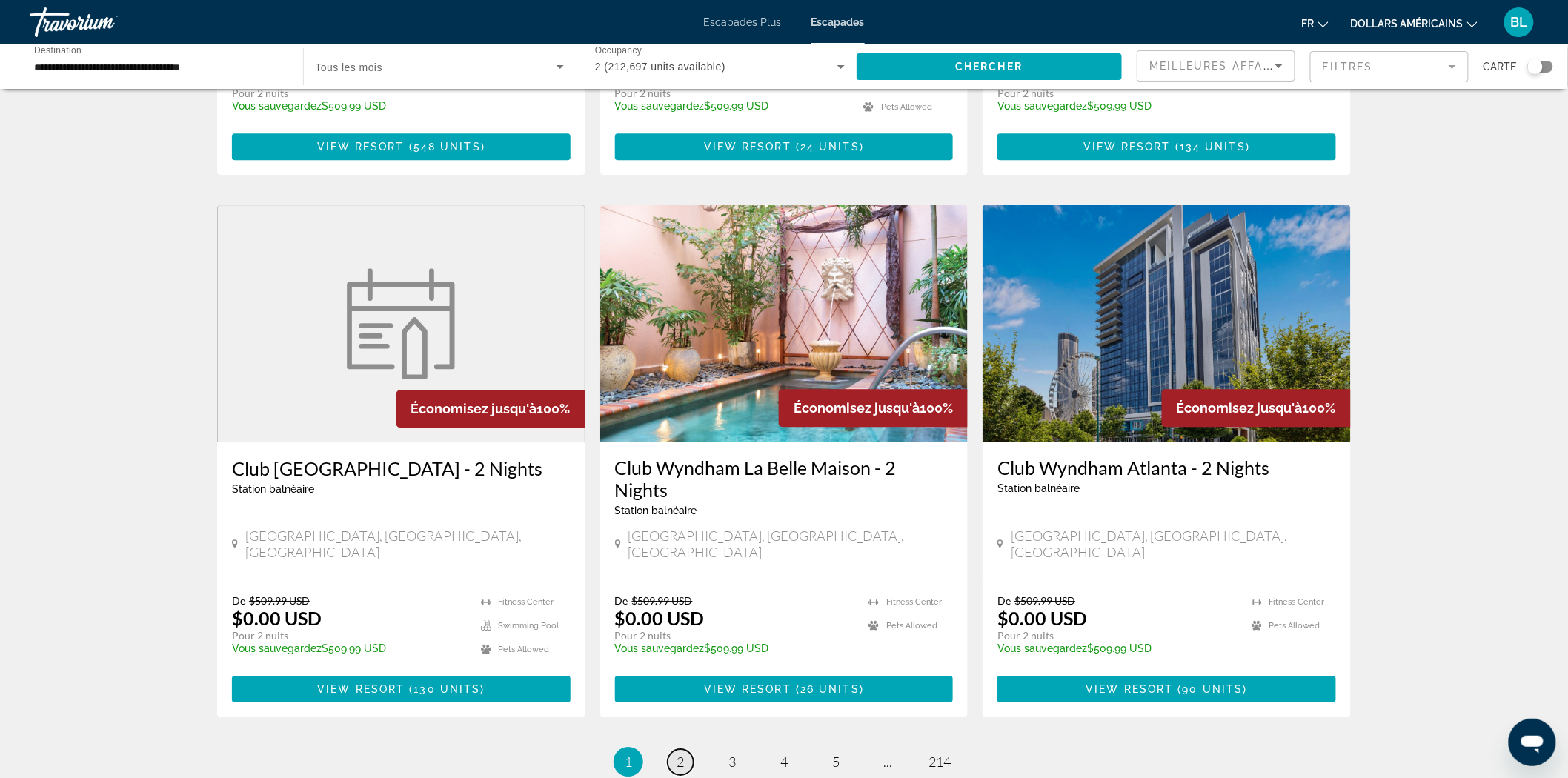
click at [685, 749] on link "page 2" at bounding box center [681, 762] width 26 height 26
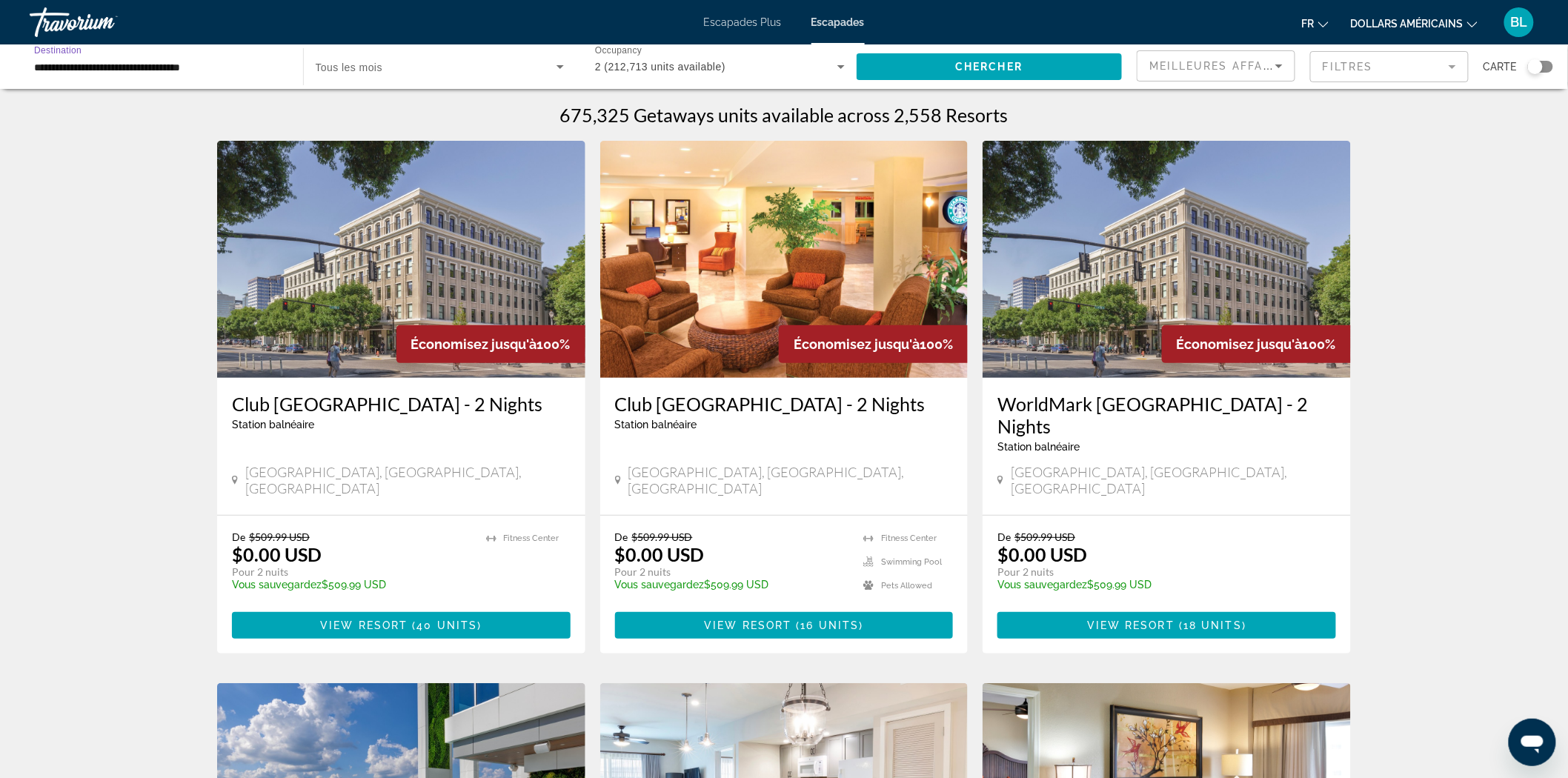
click at [229, 69] on input "**********" at bounding box center [159, 67] width 250 height 18
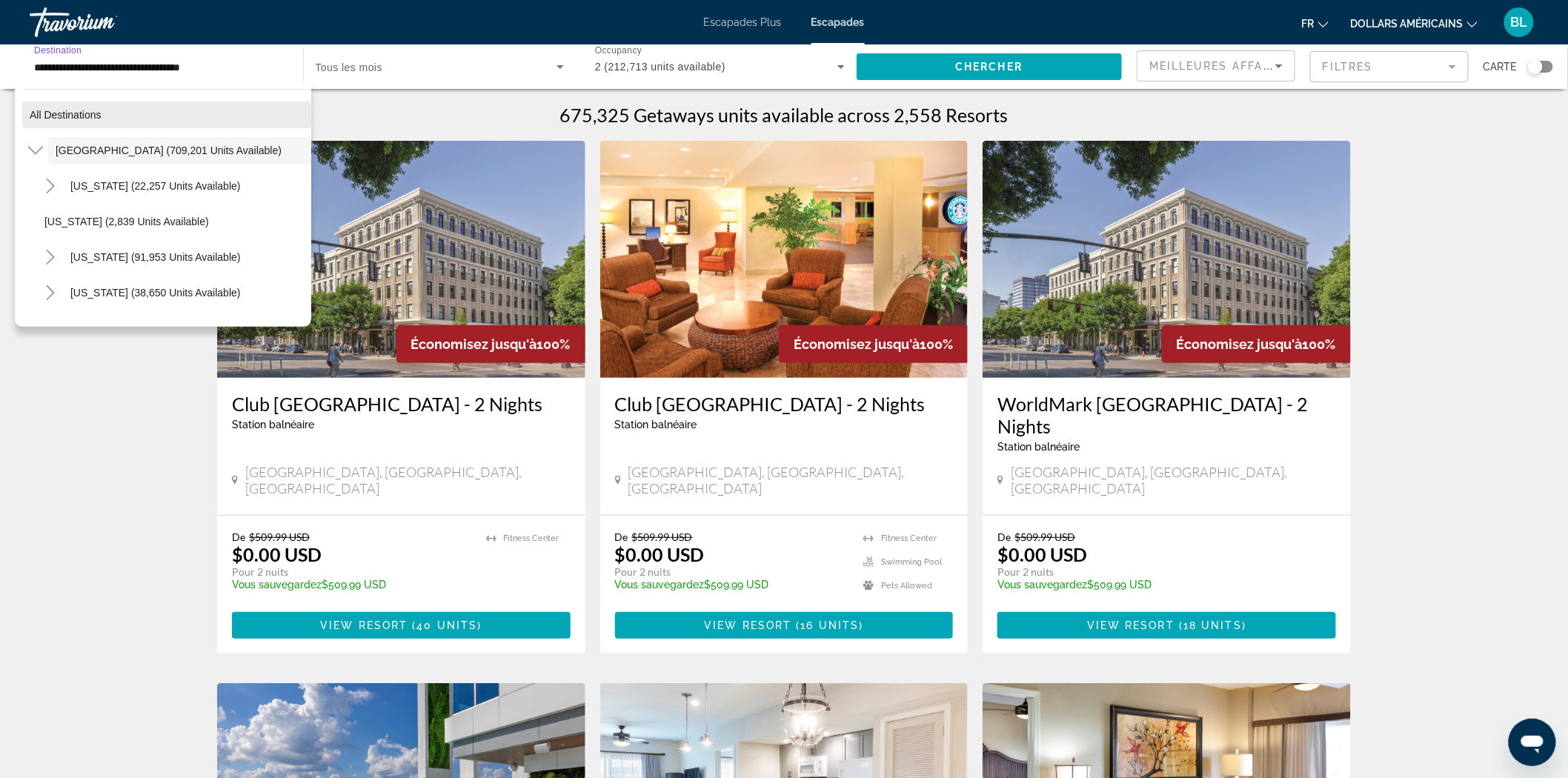
click at [67, 109] on span "All destinations" at bounding box center [66, 115] width 72 height 11
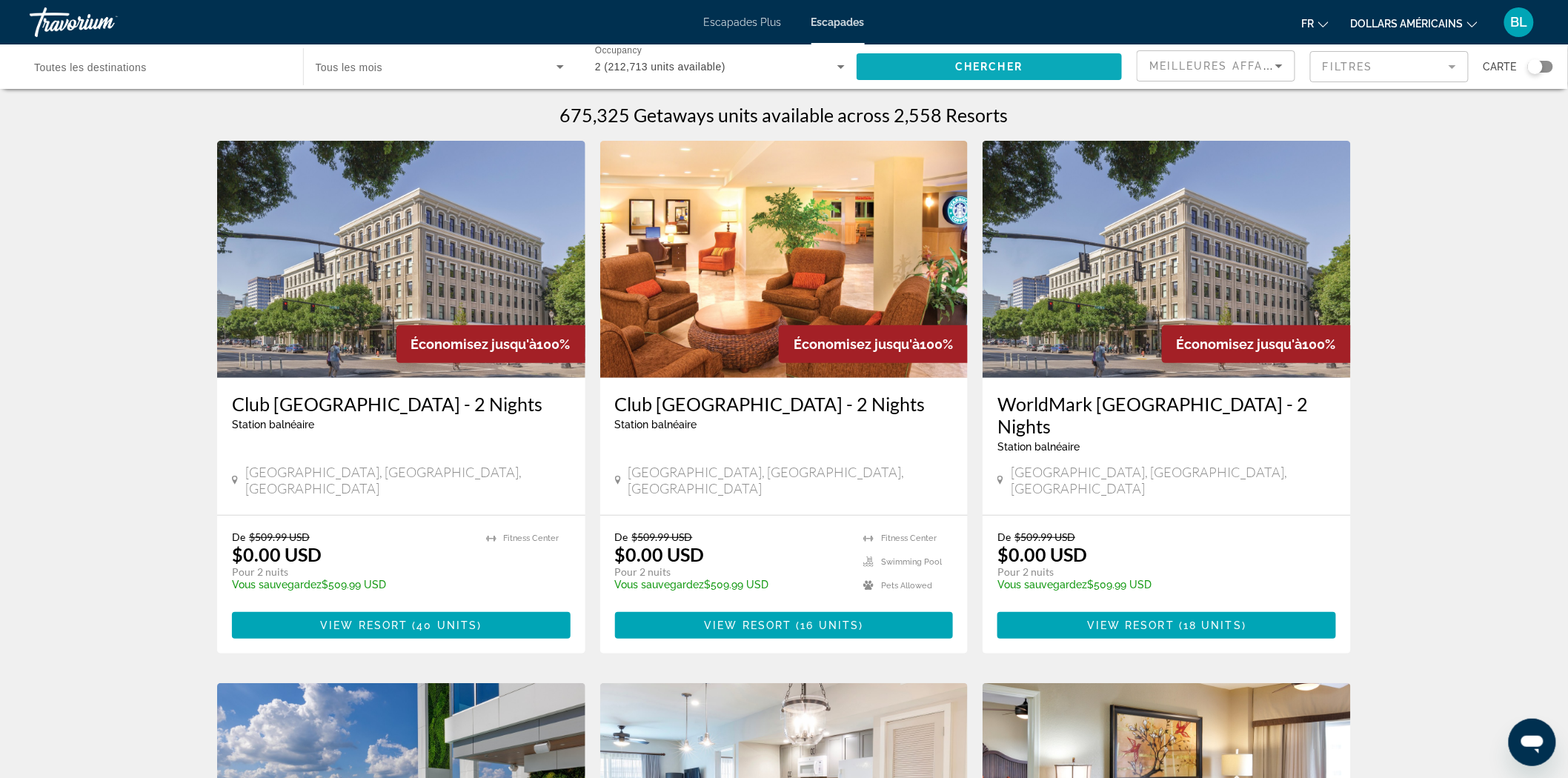
click at [927, 70] on span "Search widget" at bounding box center [990, 66] width 266 height 35
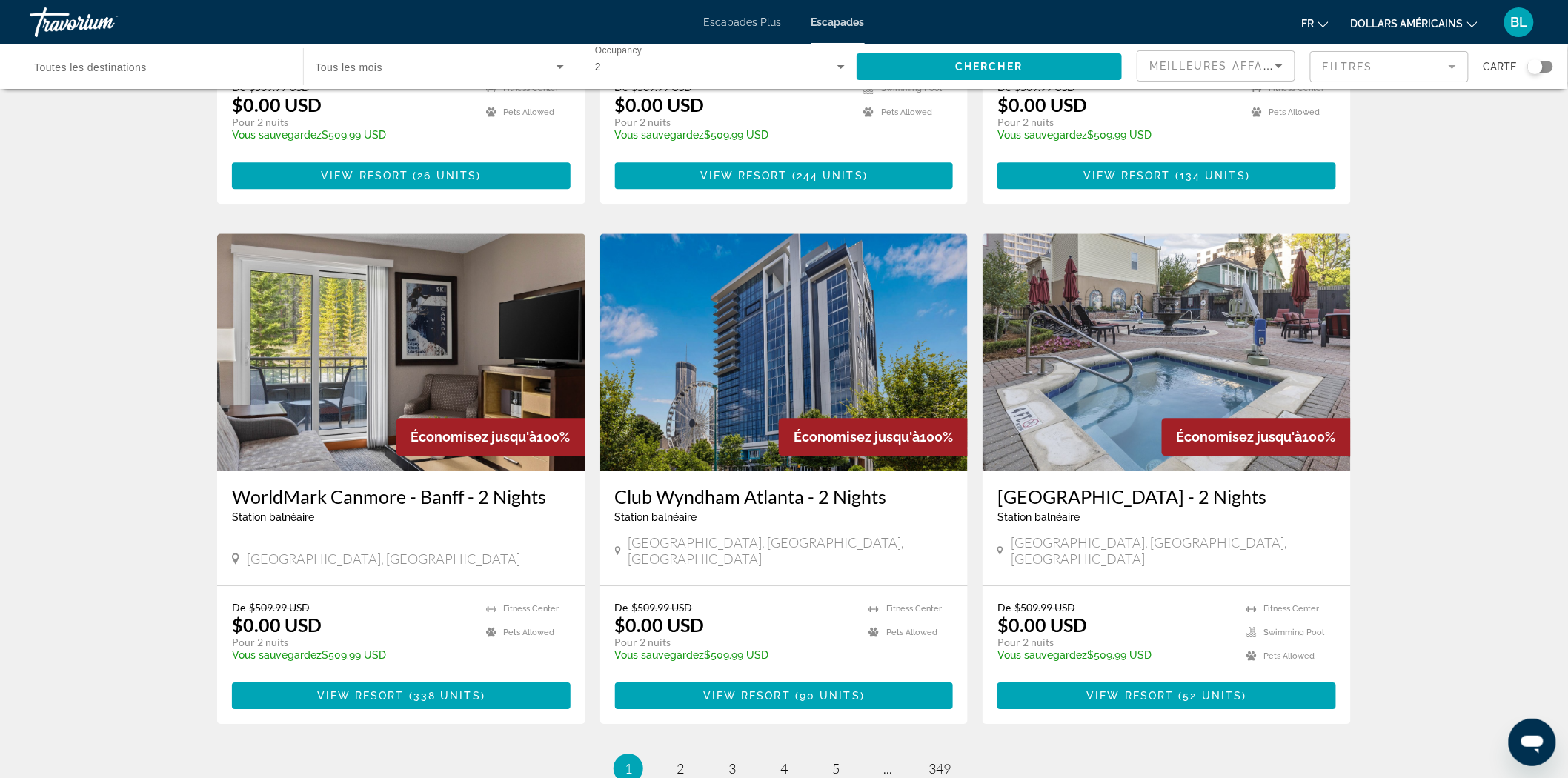
scroll to position [1564, 0]
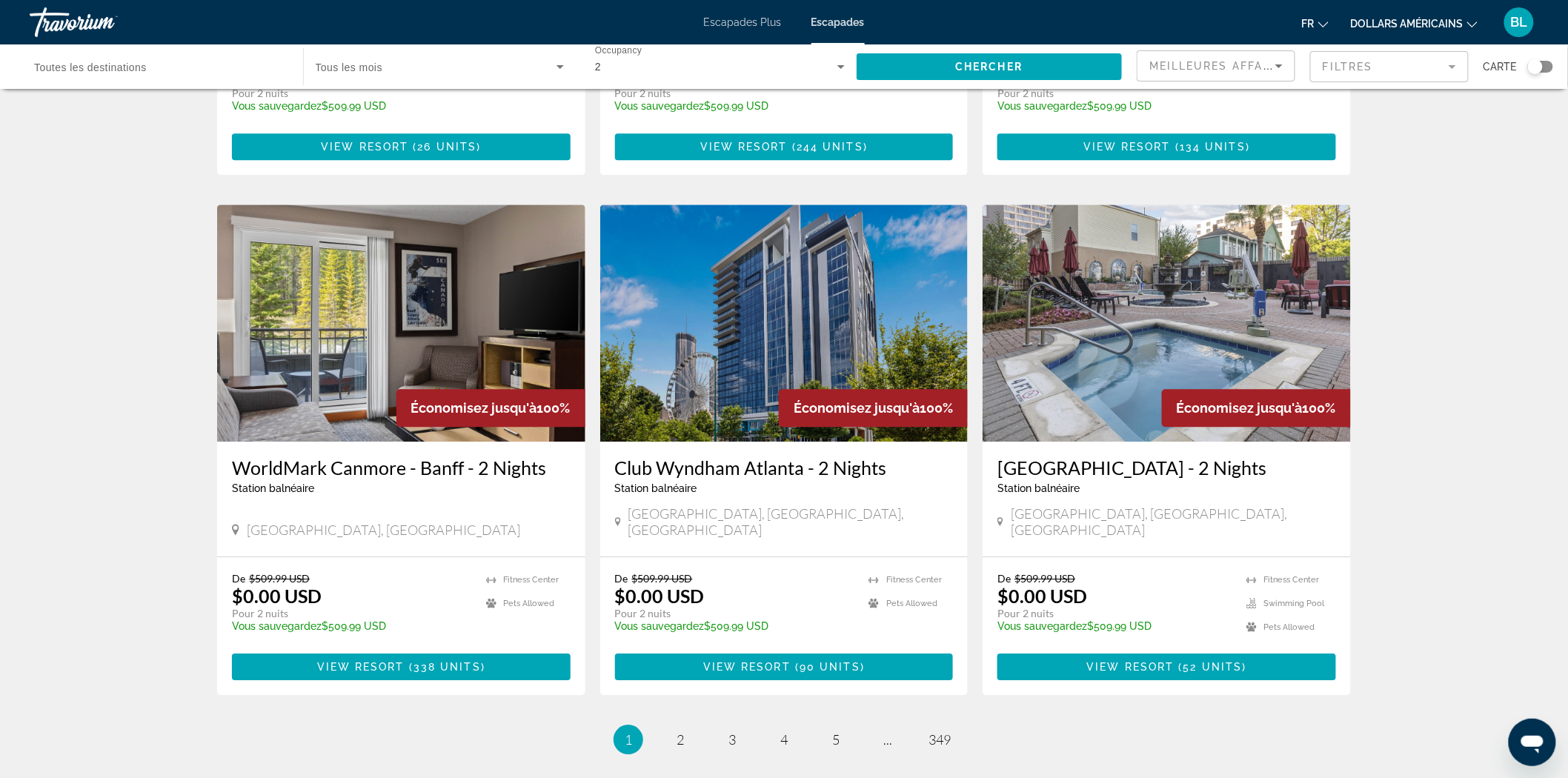
click at [148, 66] on div "Destination Toutes les destinations" at bounding box center [159, 67] width 250 height 43
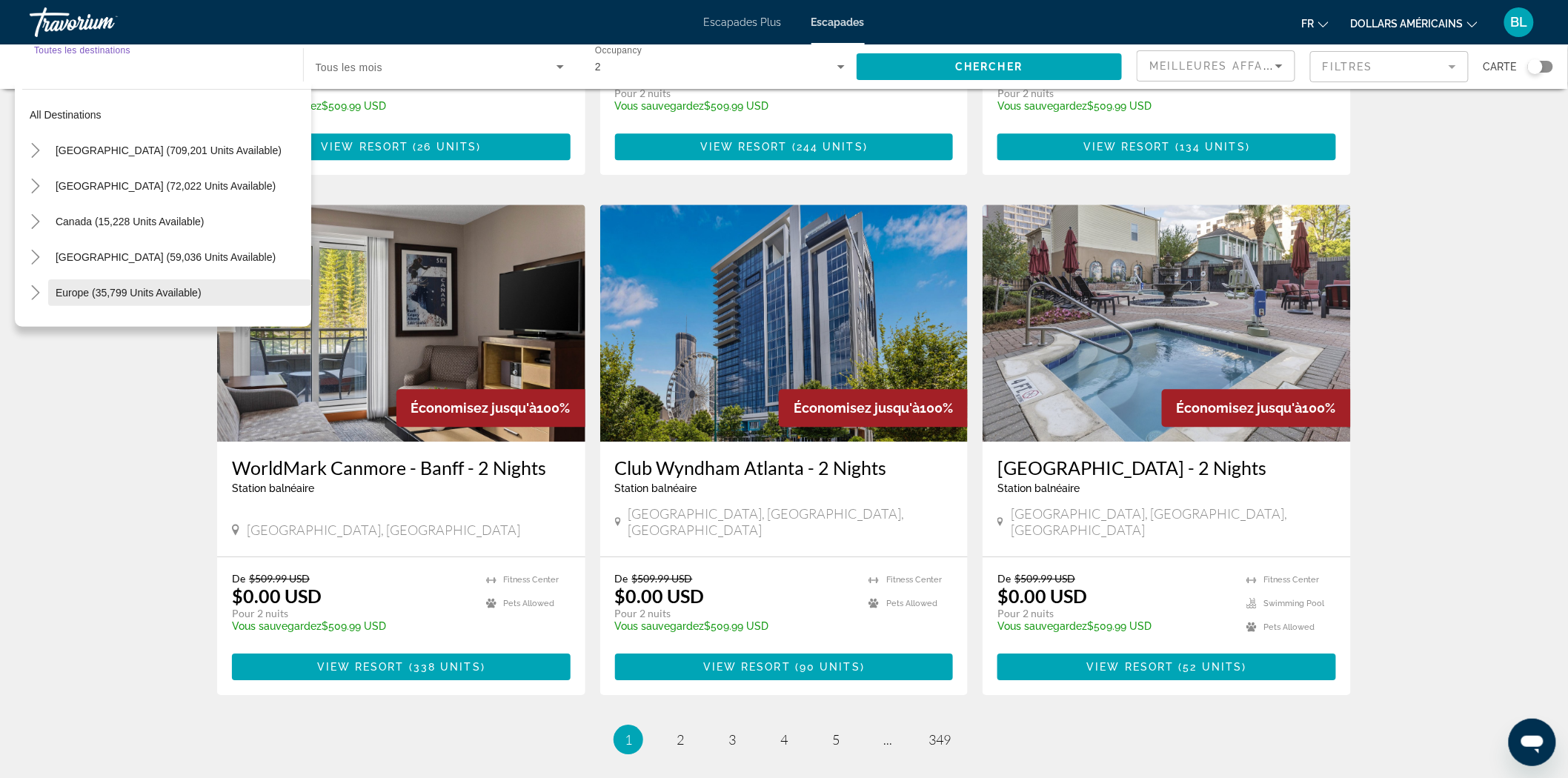
scroll to position [82, 0]
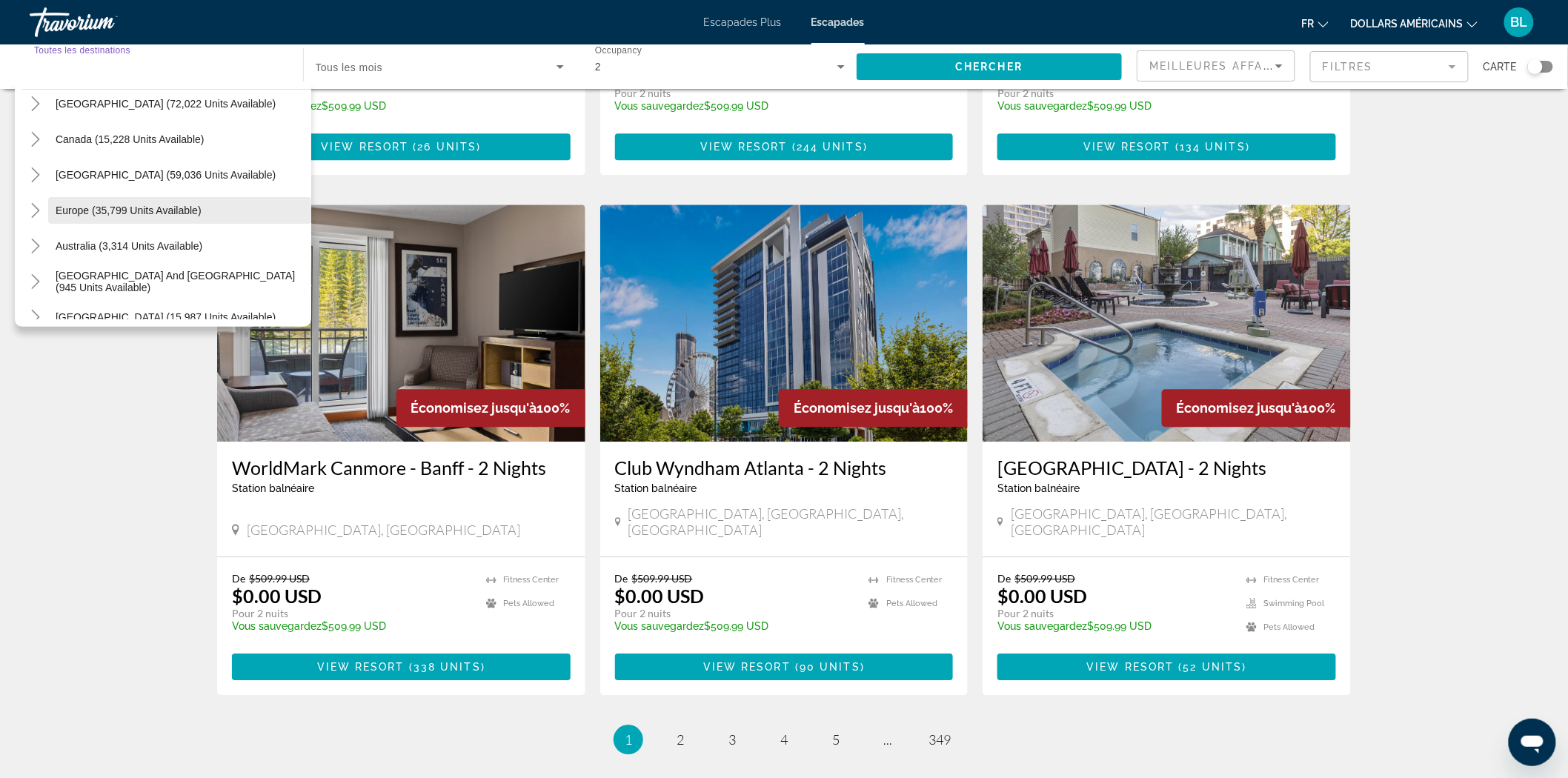
click at [79, 211] on span "Europe (35,799 units available)" at bounding box center [129, 210] width 146 height 11
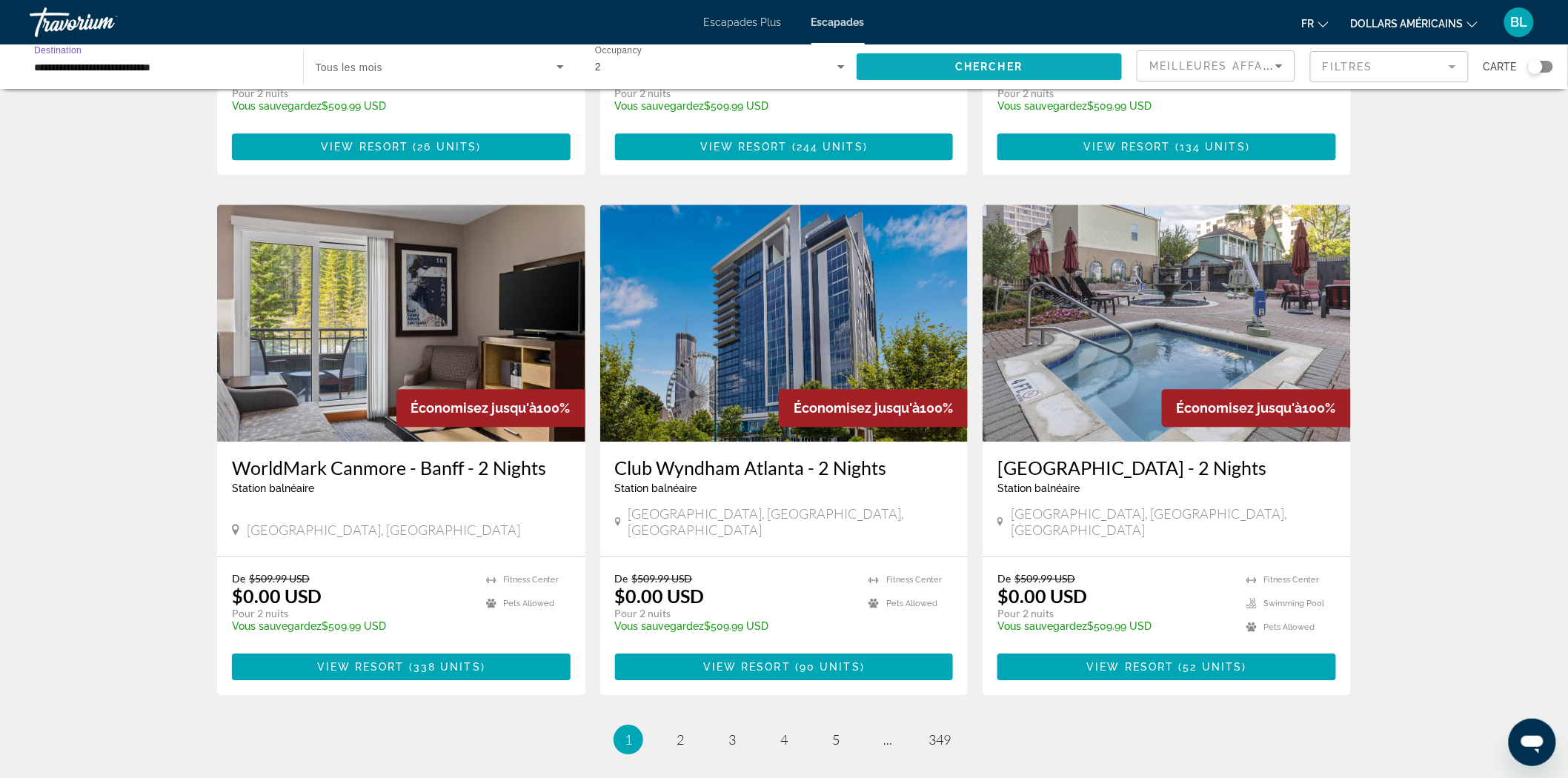
click at [982, 65] on span "Chercher" at bounding box center [989, 66] width 67 height 11
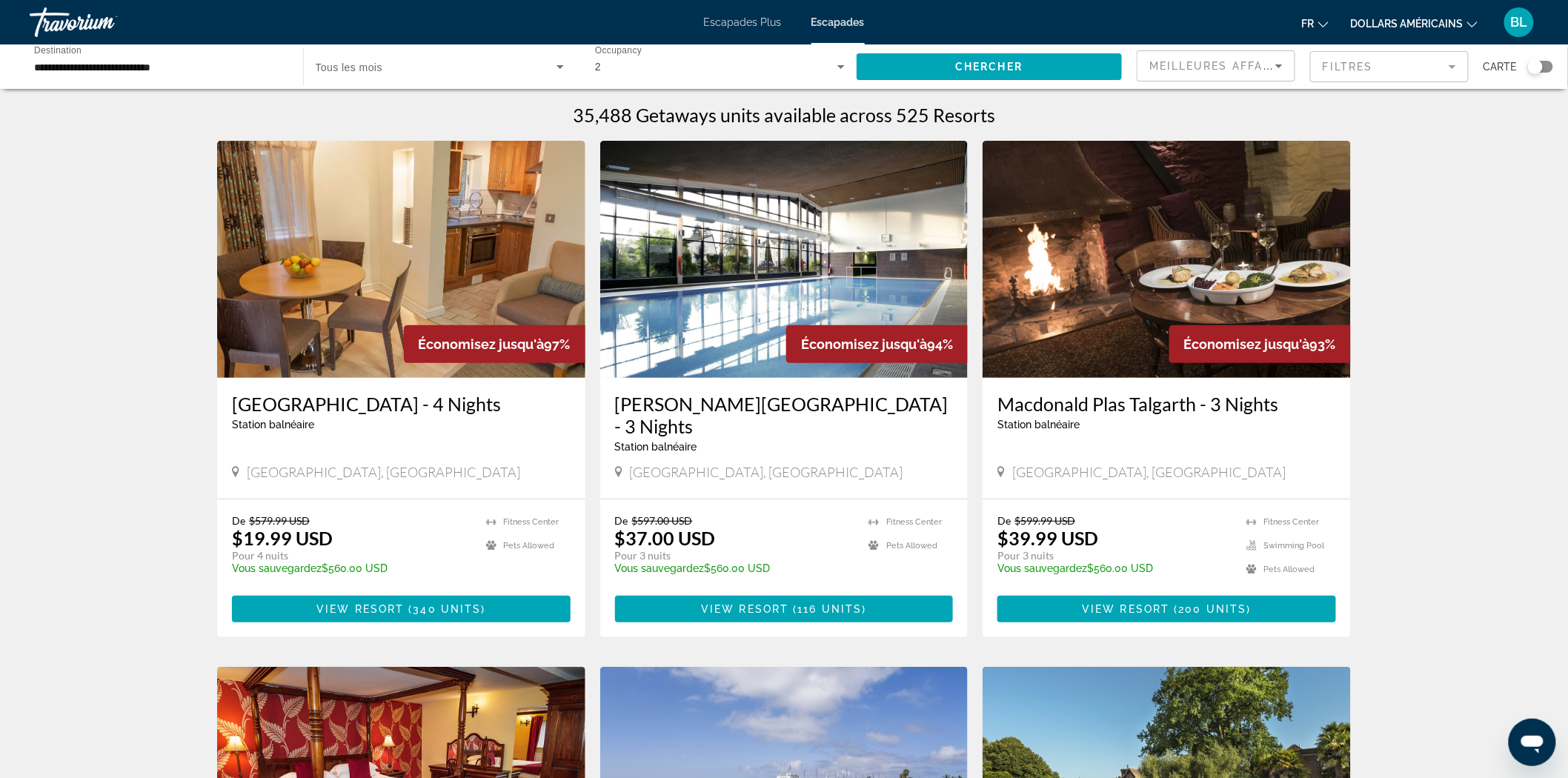
click at [183, 61] on input "**********" at bounding box center [159, 67] width 250 height 18
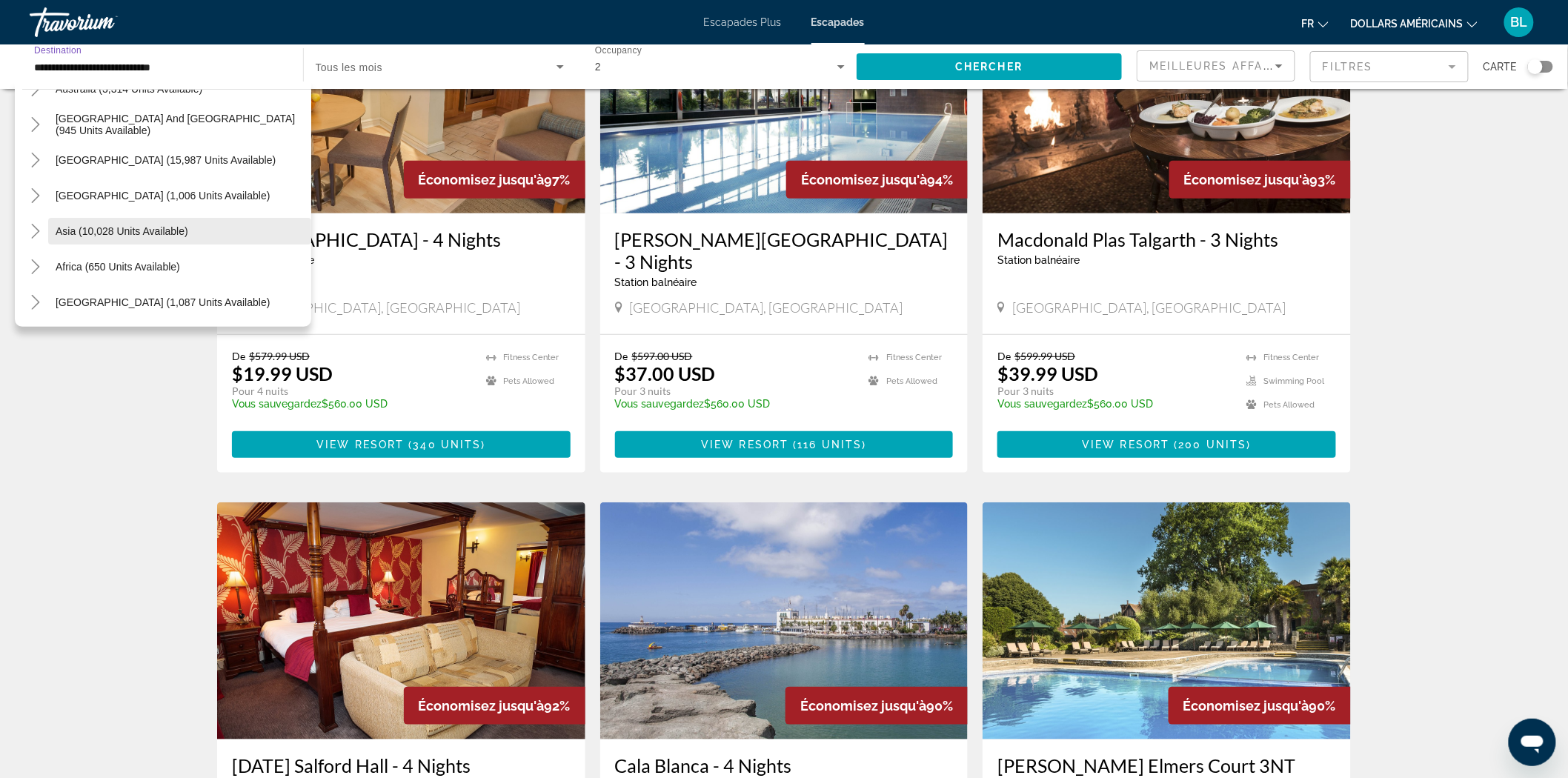
scroll to position [1046, 0]
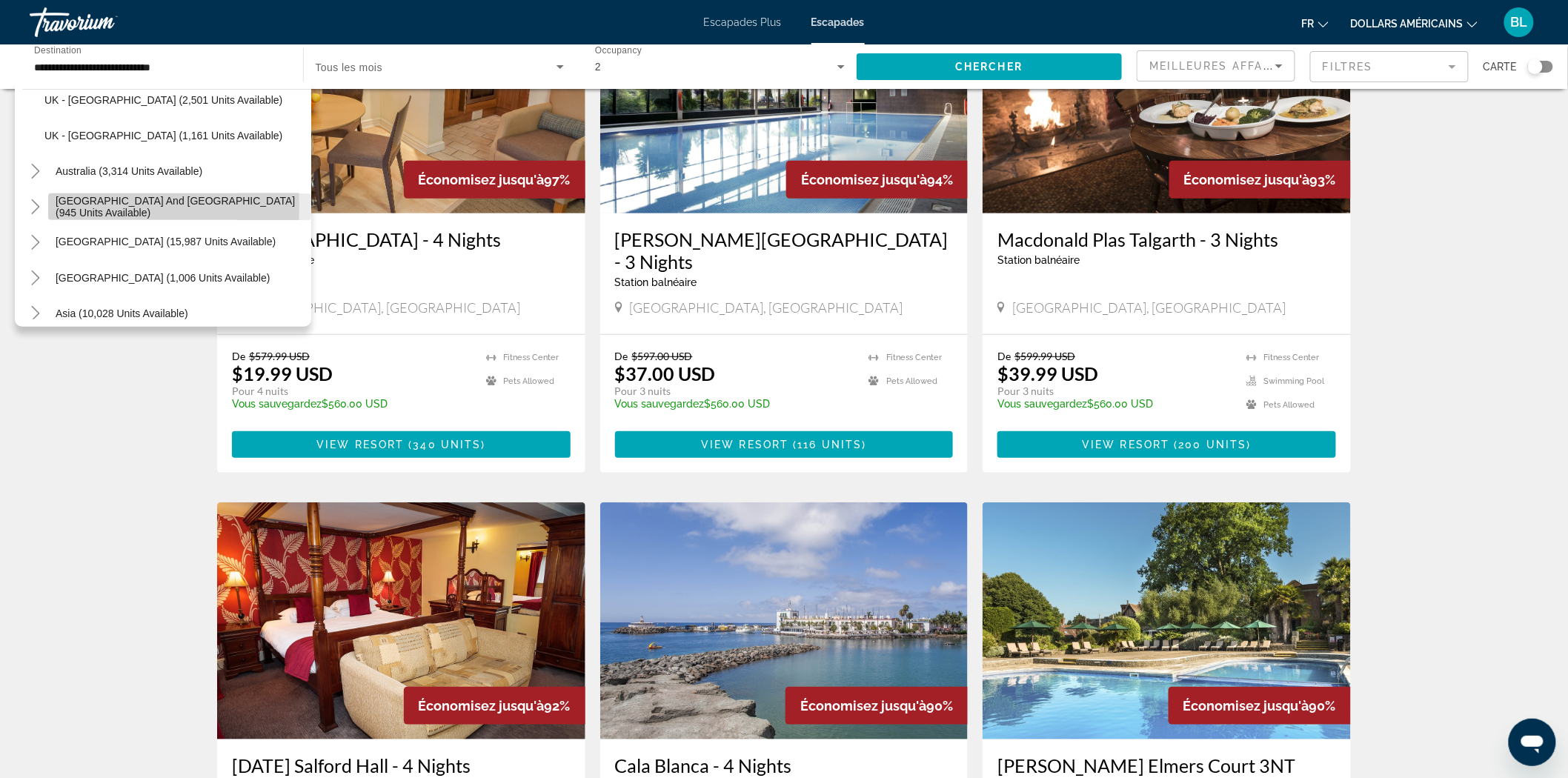
click at [80, 206] on span "[GEOGRAPHIC_DATA] and [GEOGRAPHIC_DATA] (945 units available)" at bounding box center [179, 206] width 248 height 24
type input "**********"
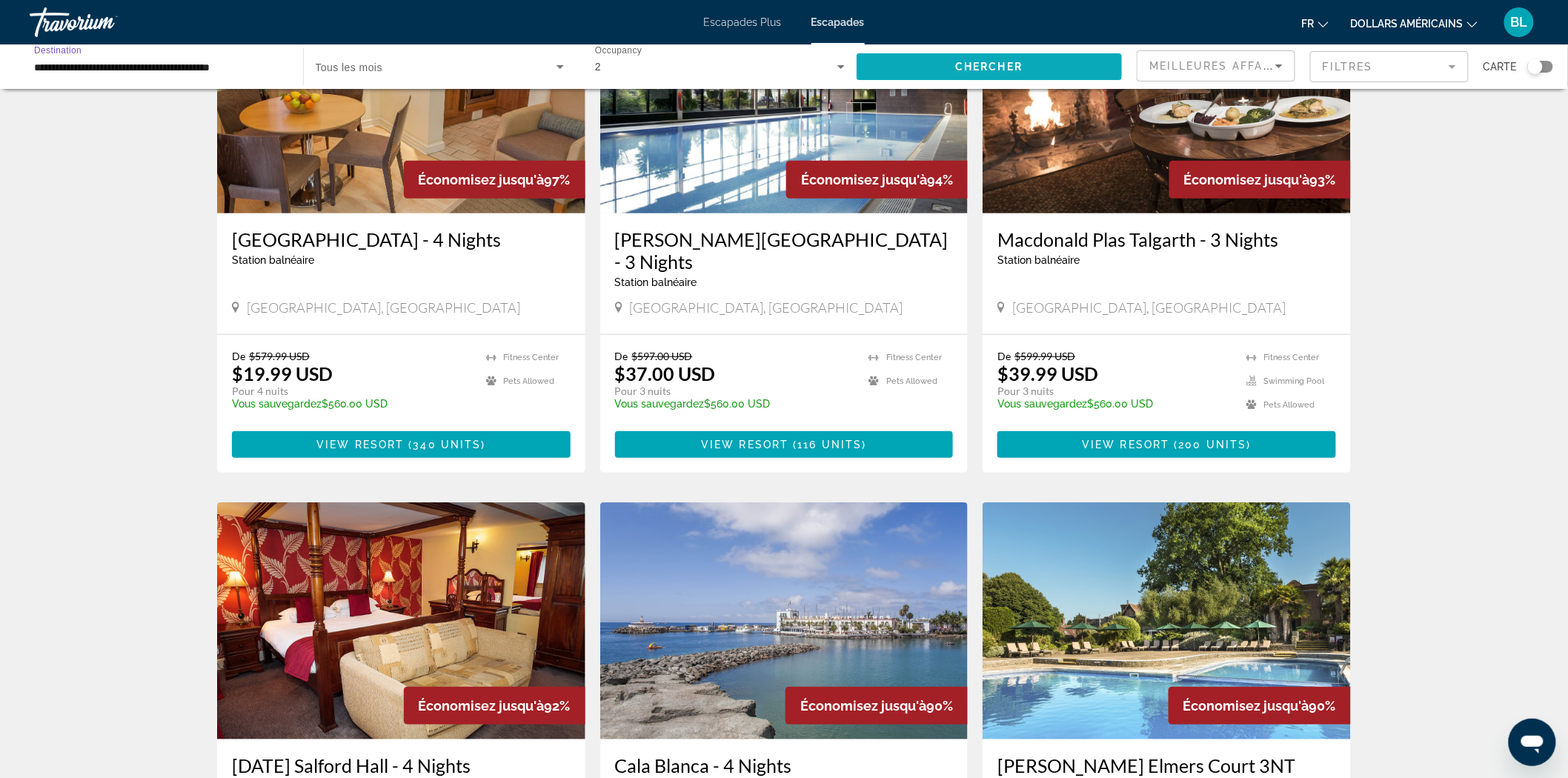
click at [977, 61] on span "Chercher" at bounding box center [989, 66] width 67 height 11
